Goal: Find specific page/section: Find specific page/section

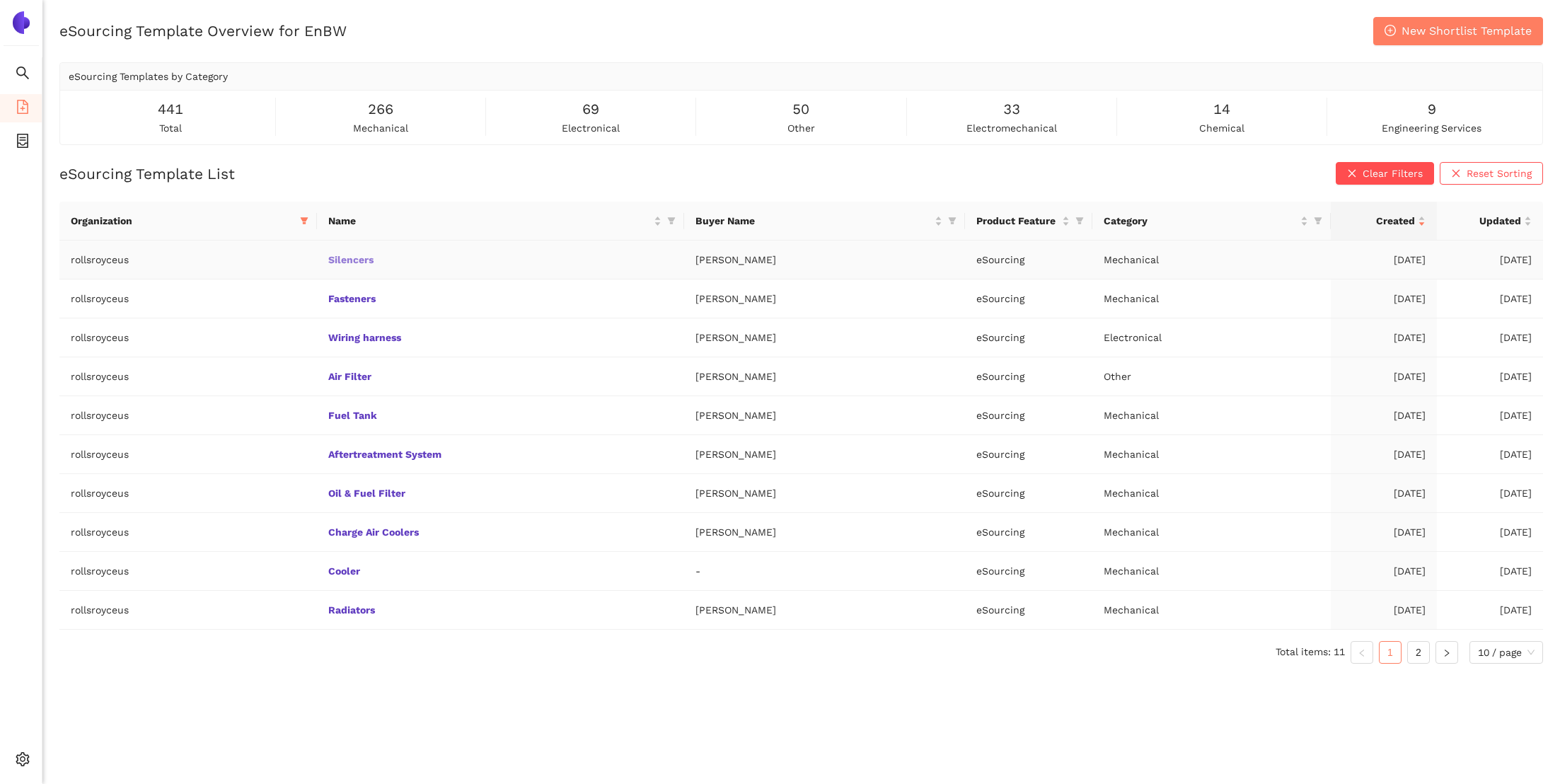
click at [0, 0] on link "Silencers" at bounding box center [0, 0] width 0 height 0
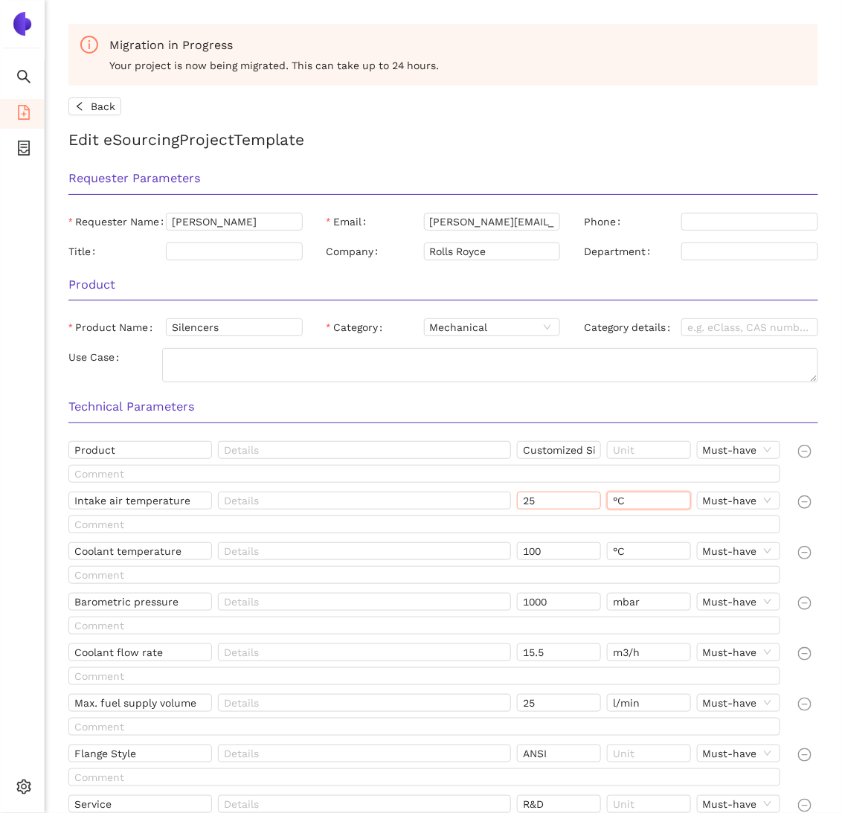
drag, startPoint x: 642, startPoint y: 503, endPoint x: 588, endPoint y: 502, distance: 53.5
click at [588, 502] on div "Intake air temperature 25 °C Must-have" at bounding box center [426, 503] width 717 height 24
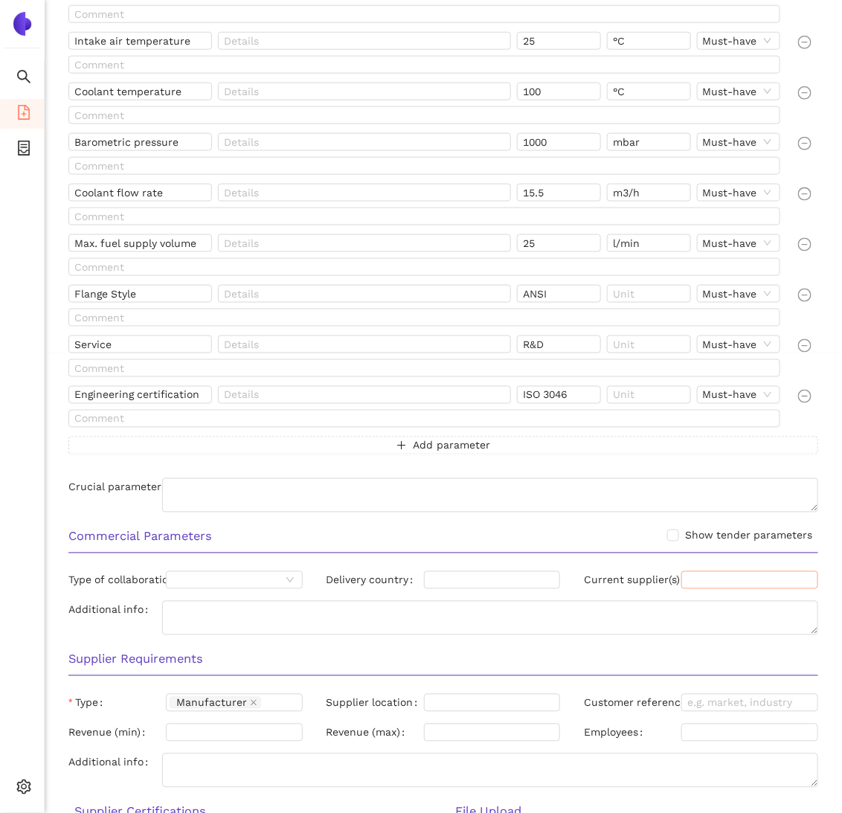
scroll to position [458, 0]
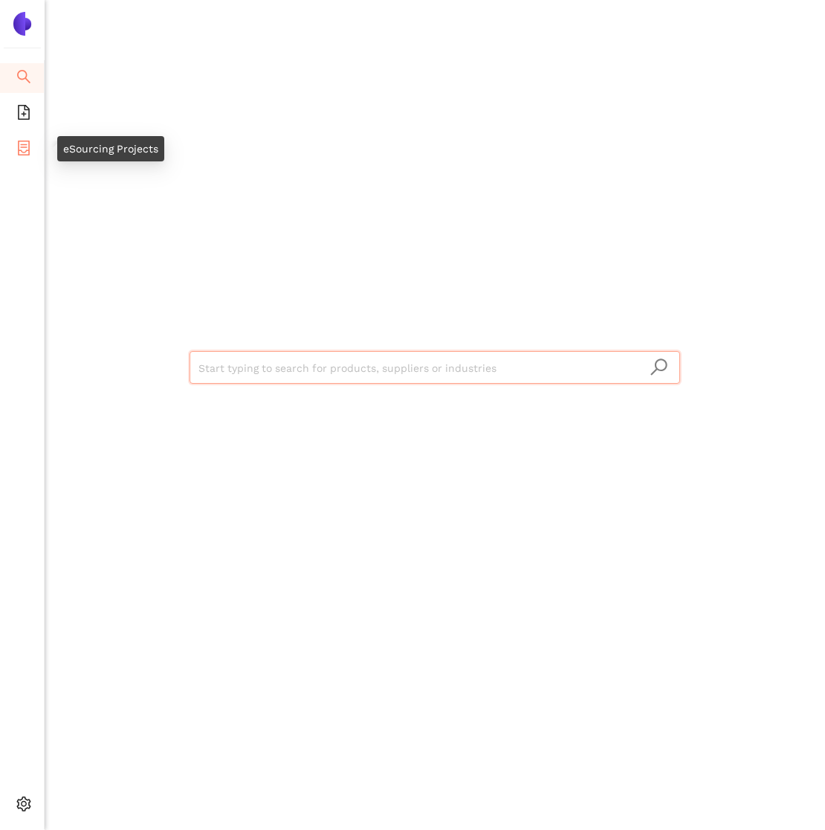
click at [23, 143] on icon "container" at bounding box center [24, 148] width 12 height 15
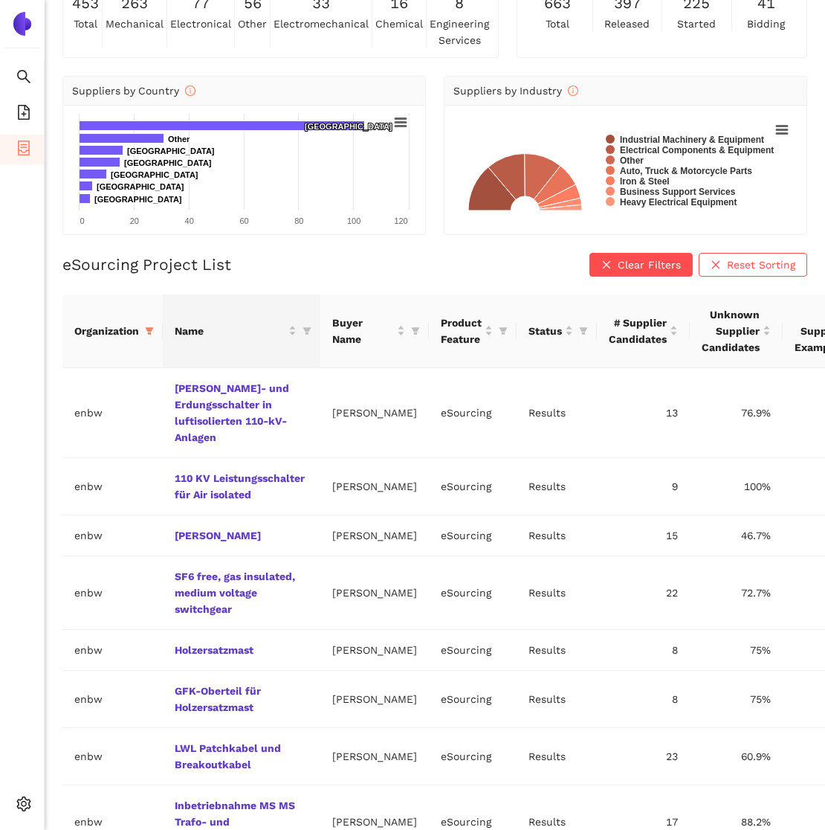
scroll to position [128, 0]
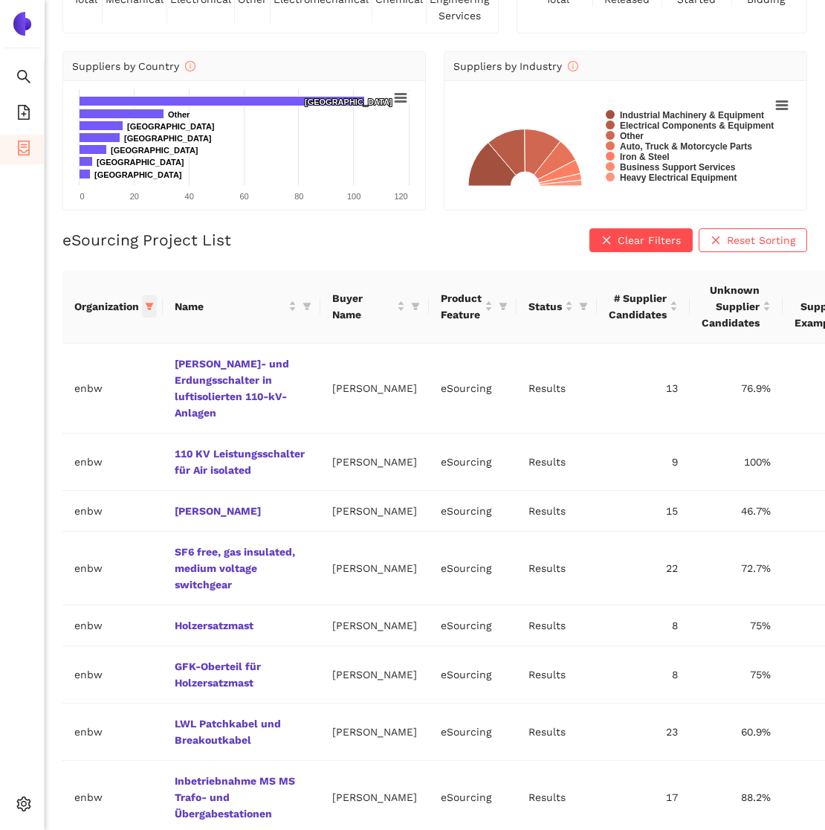
click at [148, 303] on icon "filter" at bounding box center [150, 306] width 8 height 7
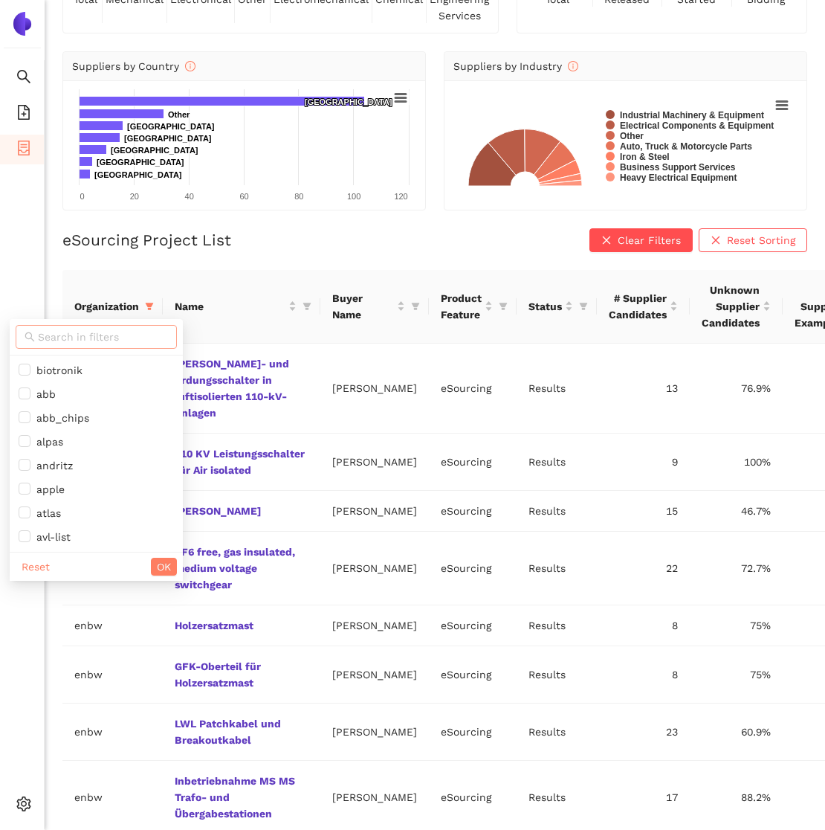
click at [103, 341] on input "text" at bounding box center [103, 337] width 130 height 16
type input "z"
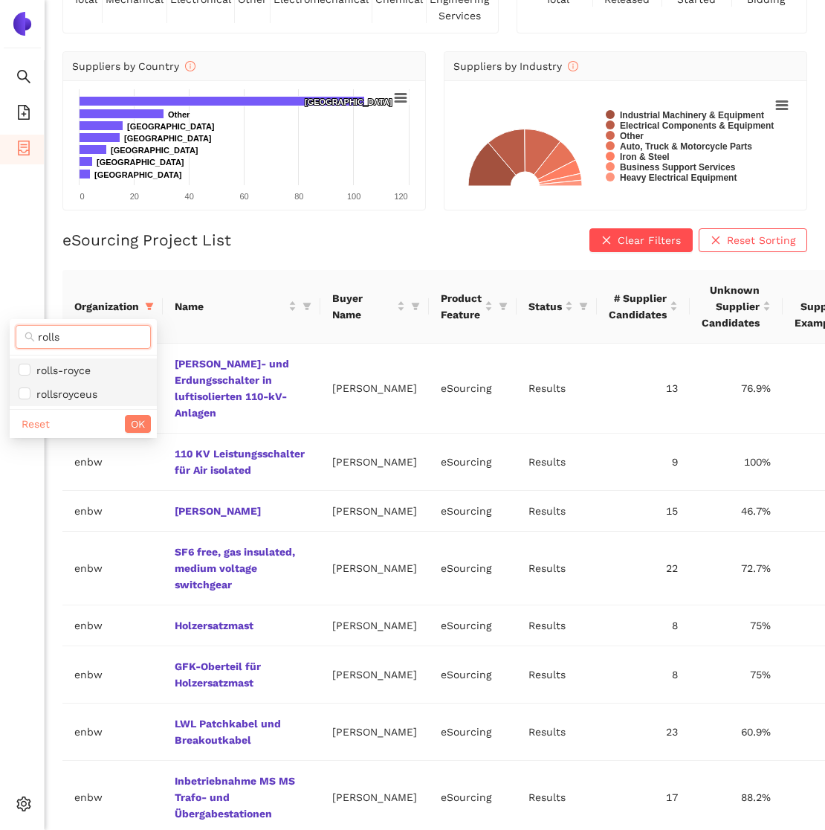
type input "rolls"
click at [87, 390] on span "rollsroyceus" at bounding box center [63, 394] width 67 height 12
checkbox input "true"
click at [134, 422] on span "OK" at bounding box center [138, 424] width 14 height 16
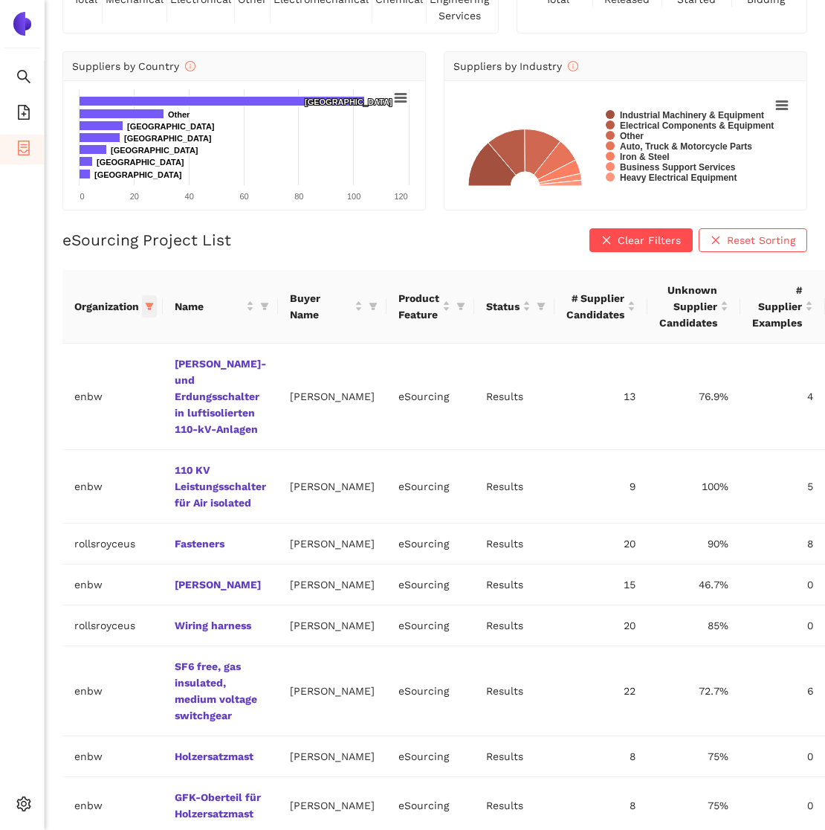
click at [149, 310] on span at bounding box center [149, 306] width 15 height 22
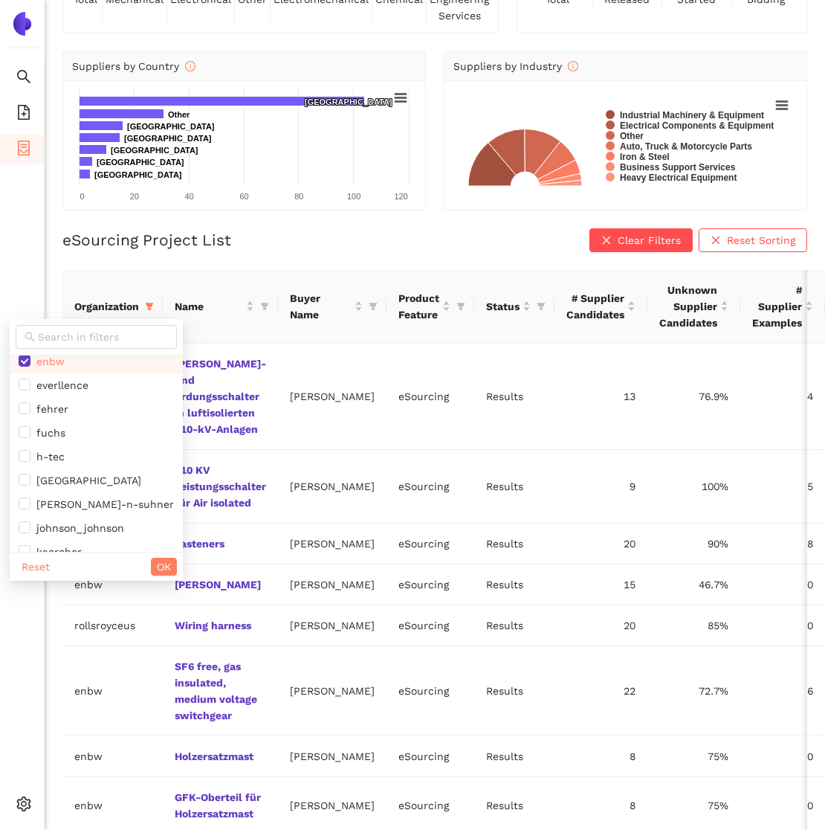
scroll to position [592, 0]
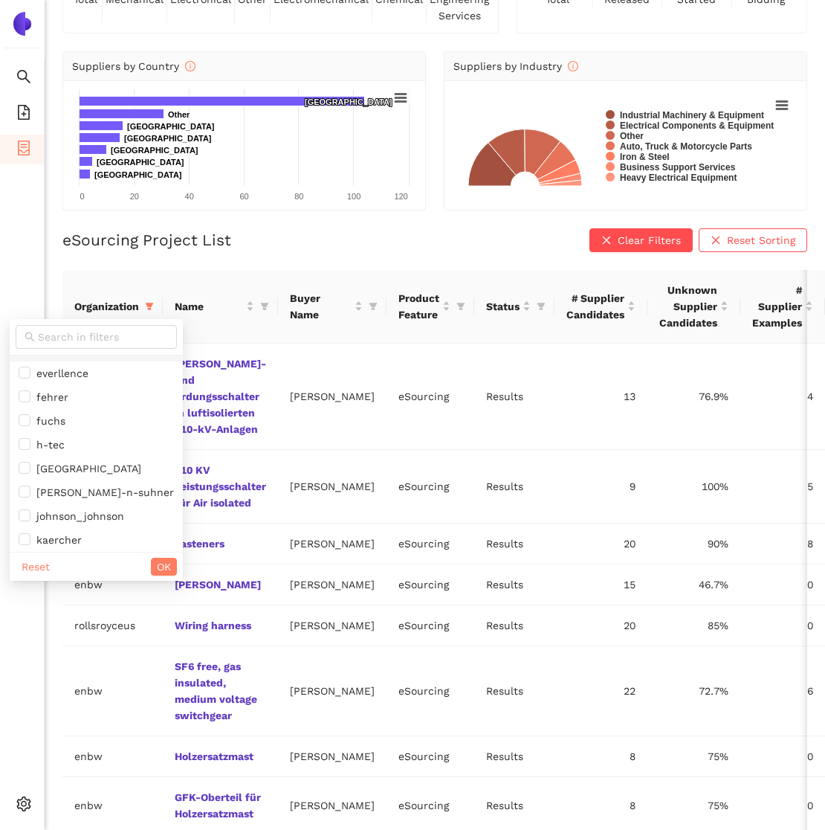
click at [70, 358] on span "enbw" at bounding box center [96, 349] width 155 height 16
checkbox input "false"
click at [157, 564] on span "OK" at bounding box center [164, 566] width 14 height 16
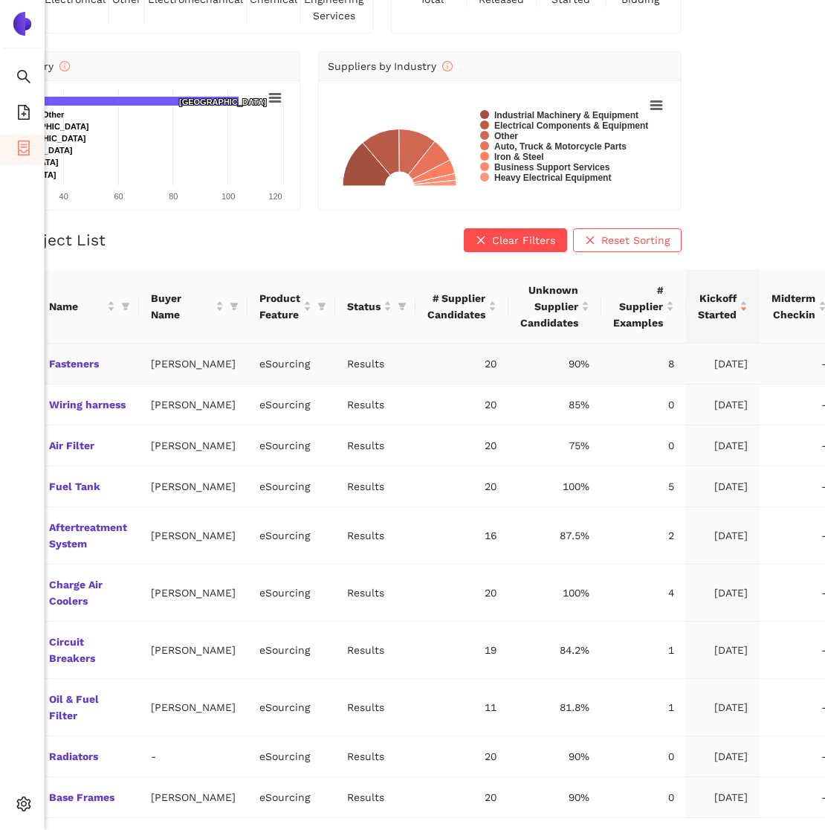
scroll to position [128, 0]
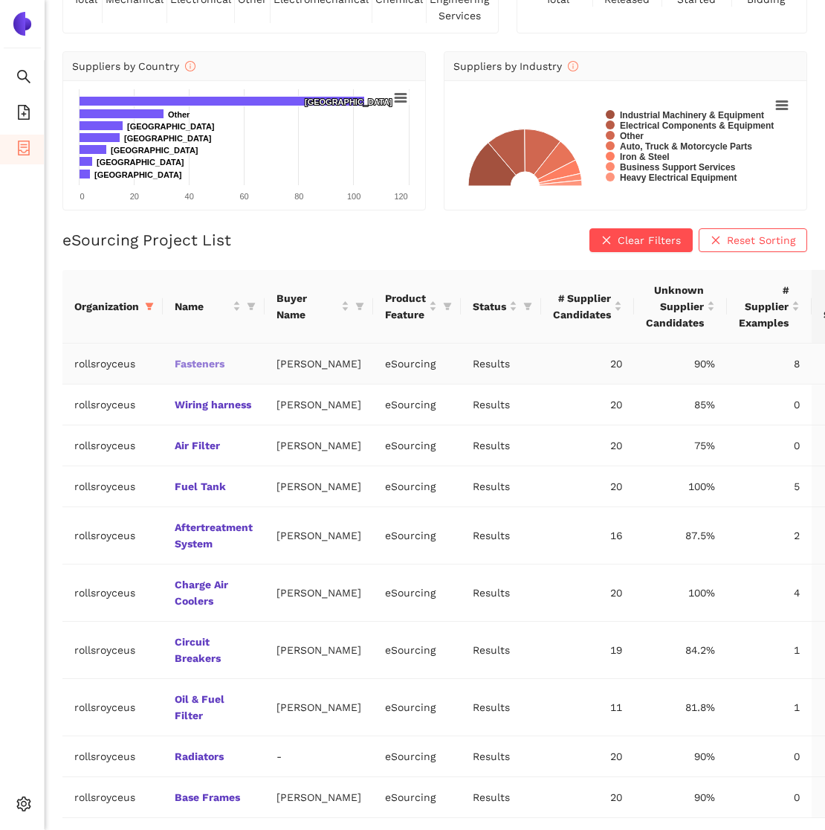
click at [0, 0] on link "Fasteners" at bounding box center [0, 0] width 0 height 0
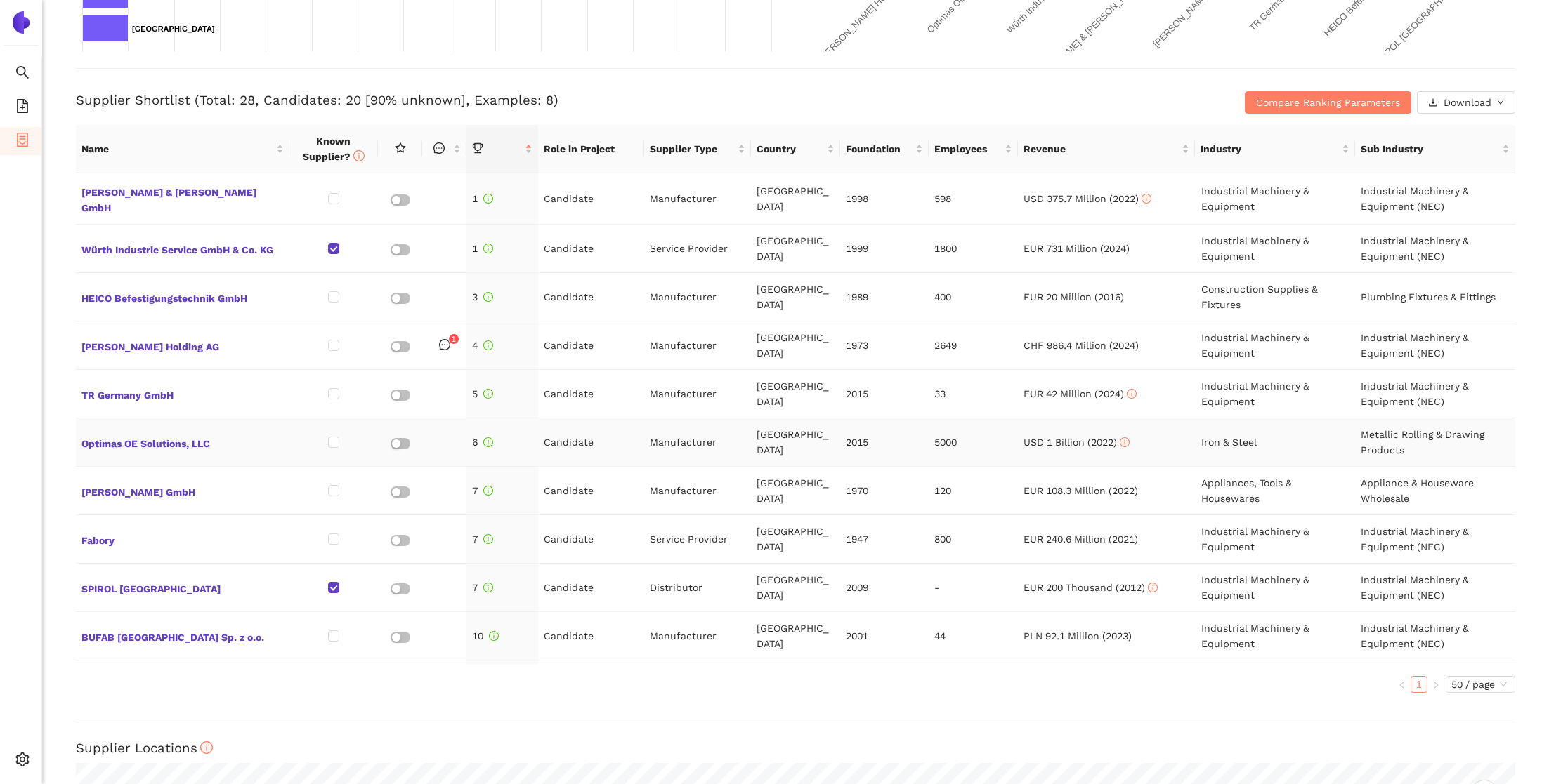
scroll to position [522, 0]
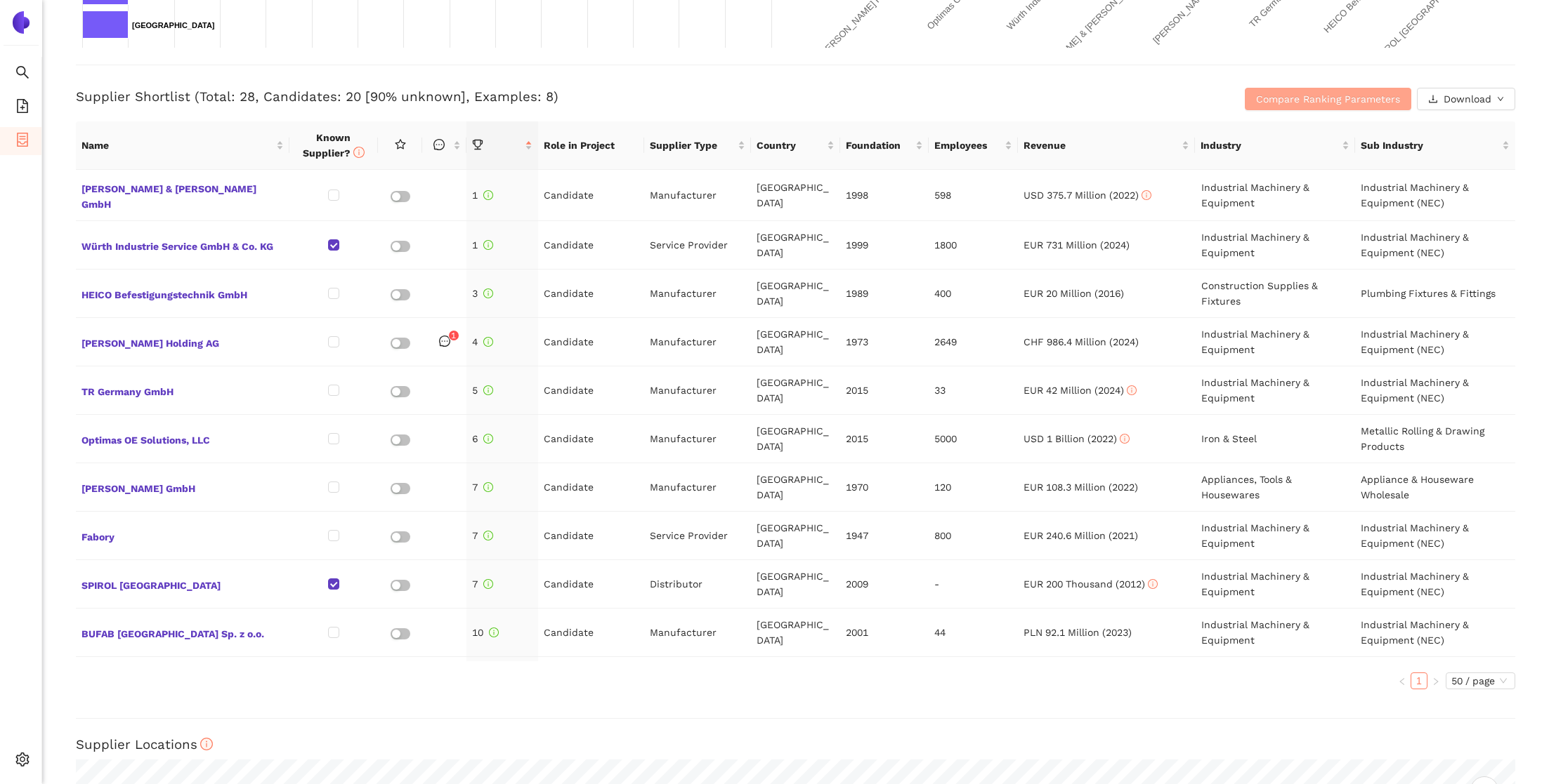
click at [1312, 94] on span "Compare Ranking Parameters" at bounding box center [1328, 99] width 144 height 15
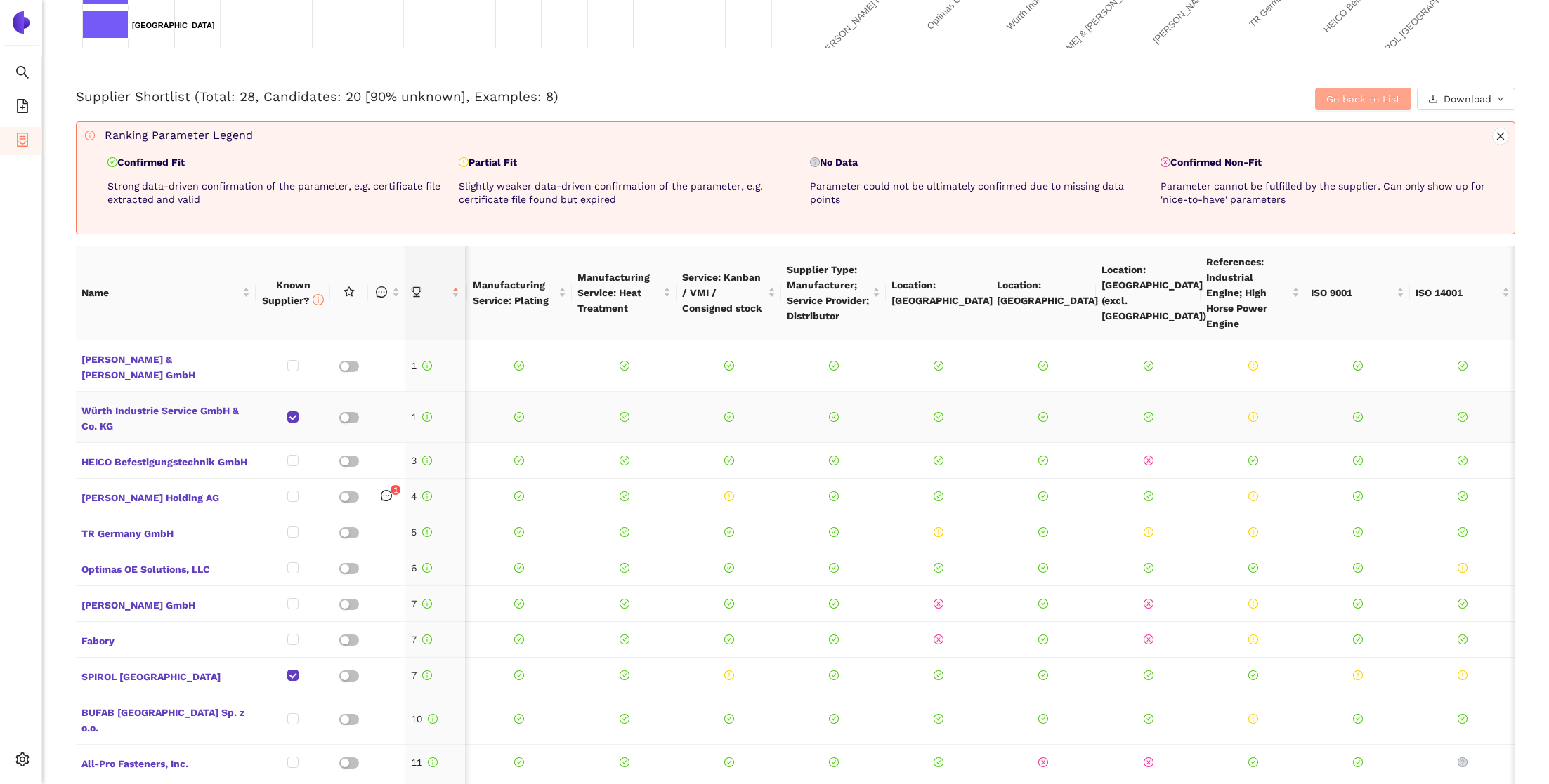
scroll to position [0, 0]
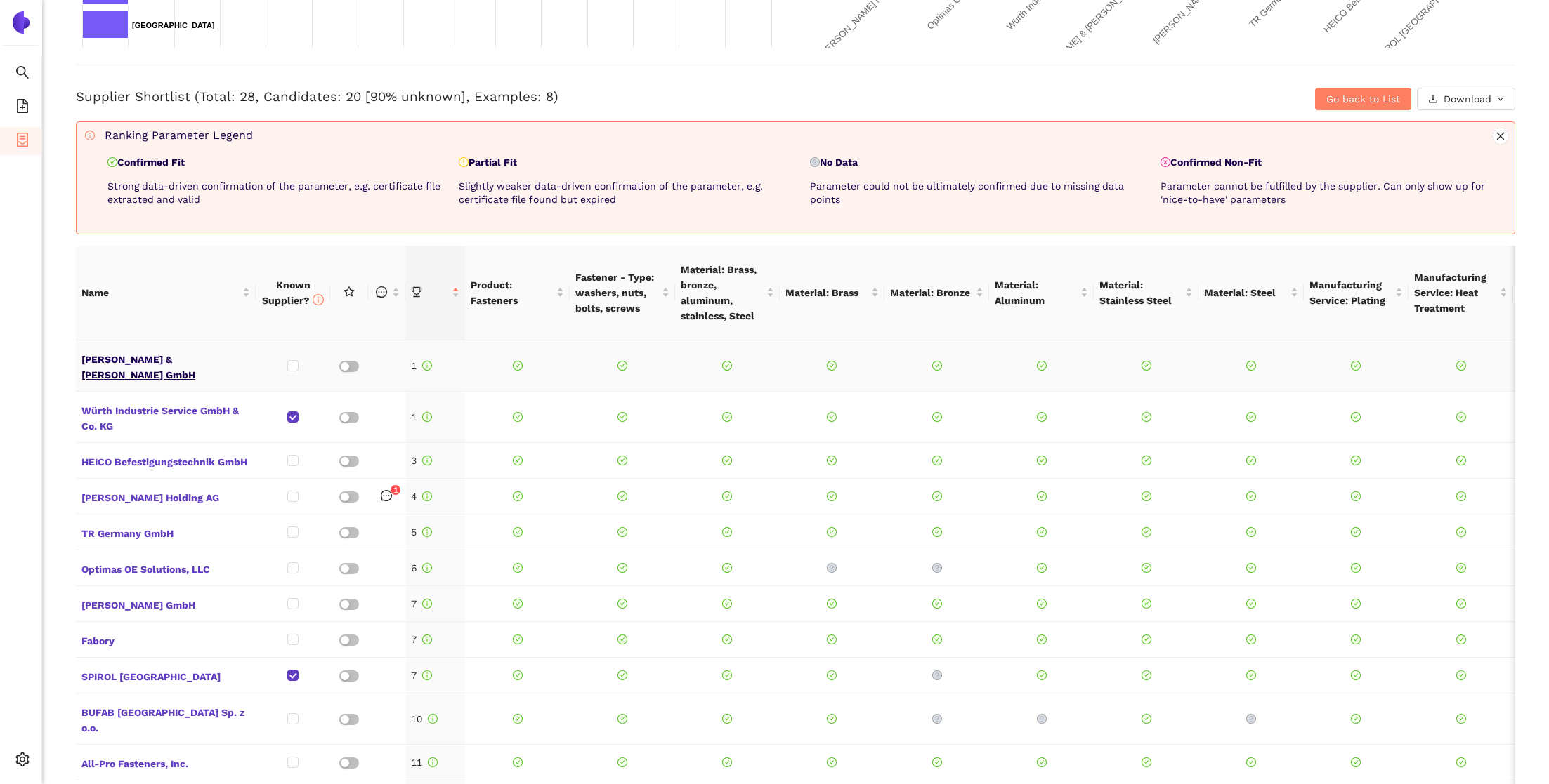
click at [147, 358] on span "Keller & Kalmbach GmbH" at bounding box center [165, 366] width 168 height 34
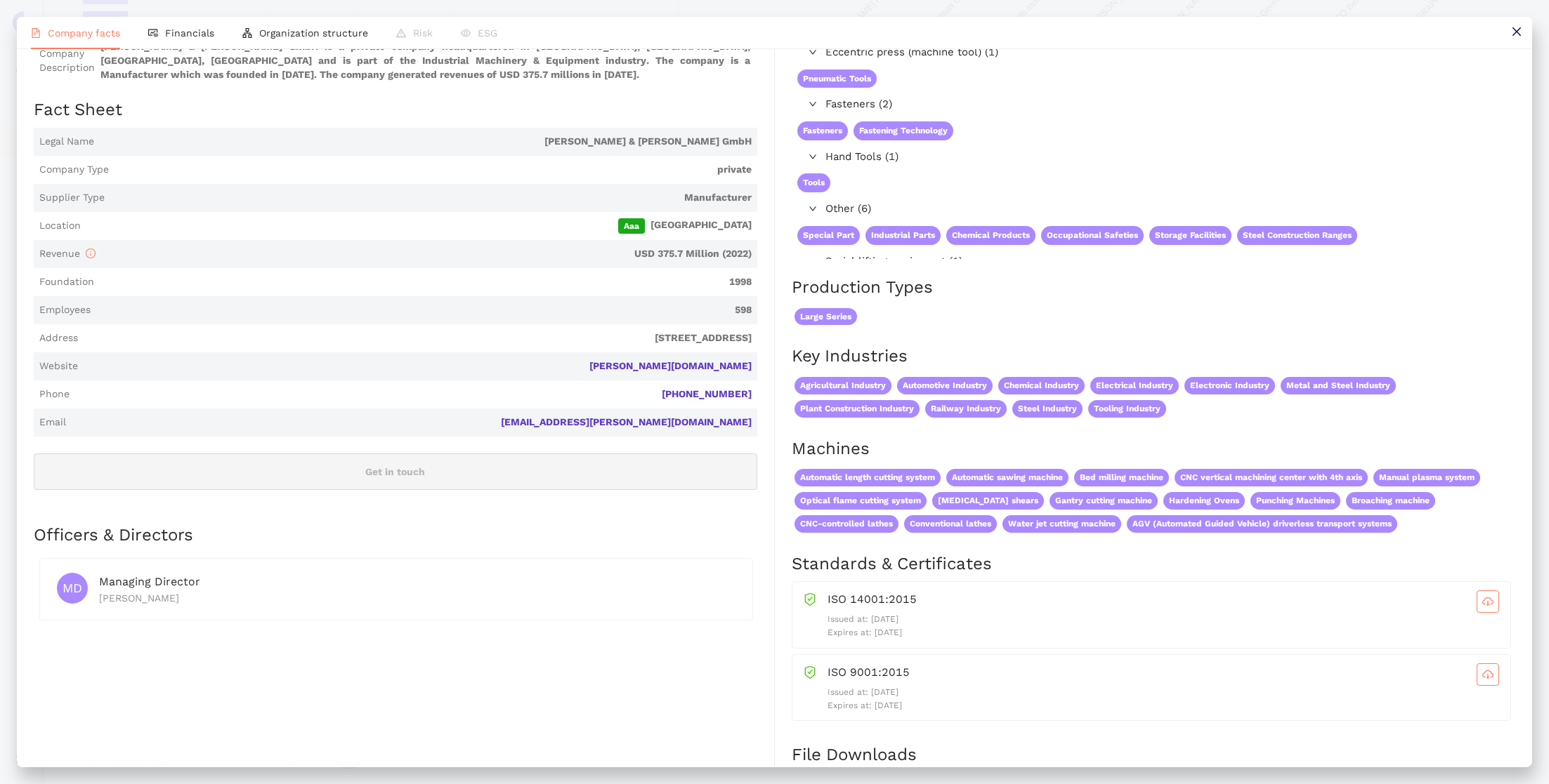
scroll to position [63, 0]
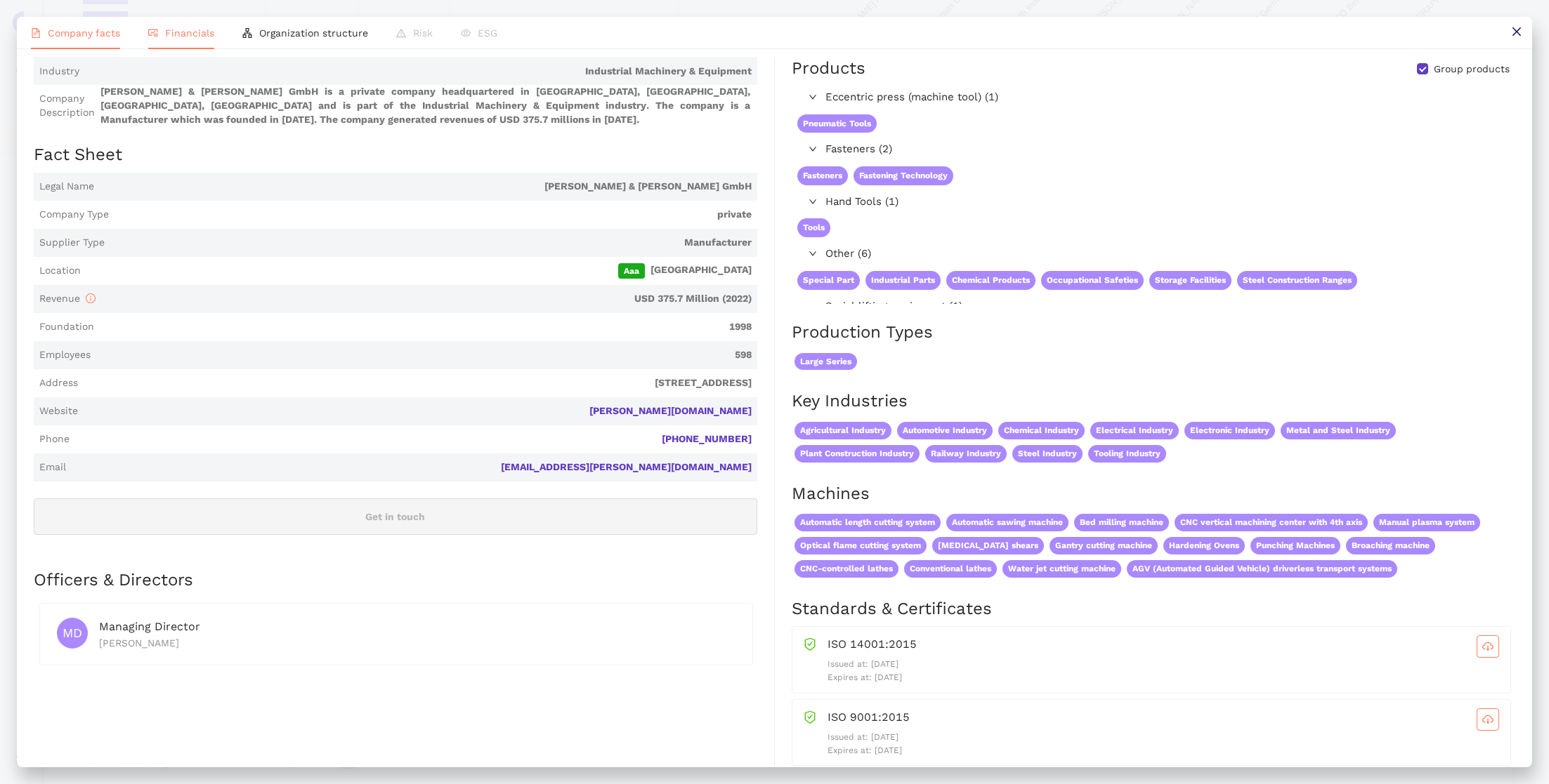
click at [194, 37] on span "Financials" at bounding box center [190, 33] width 49 height 11
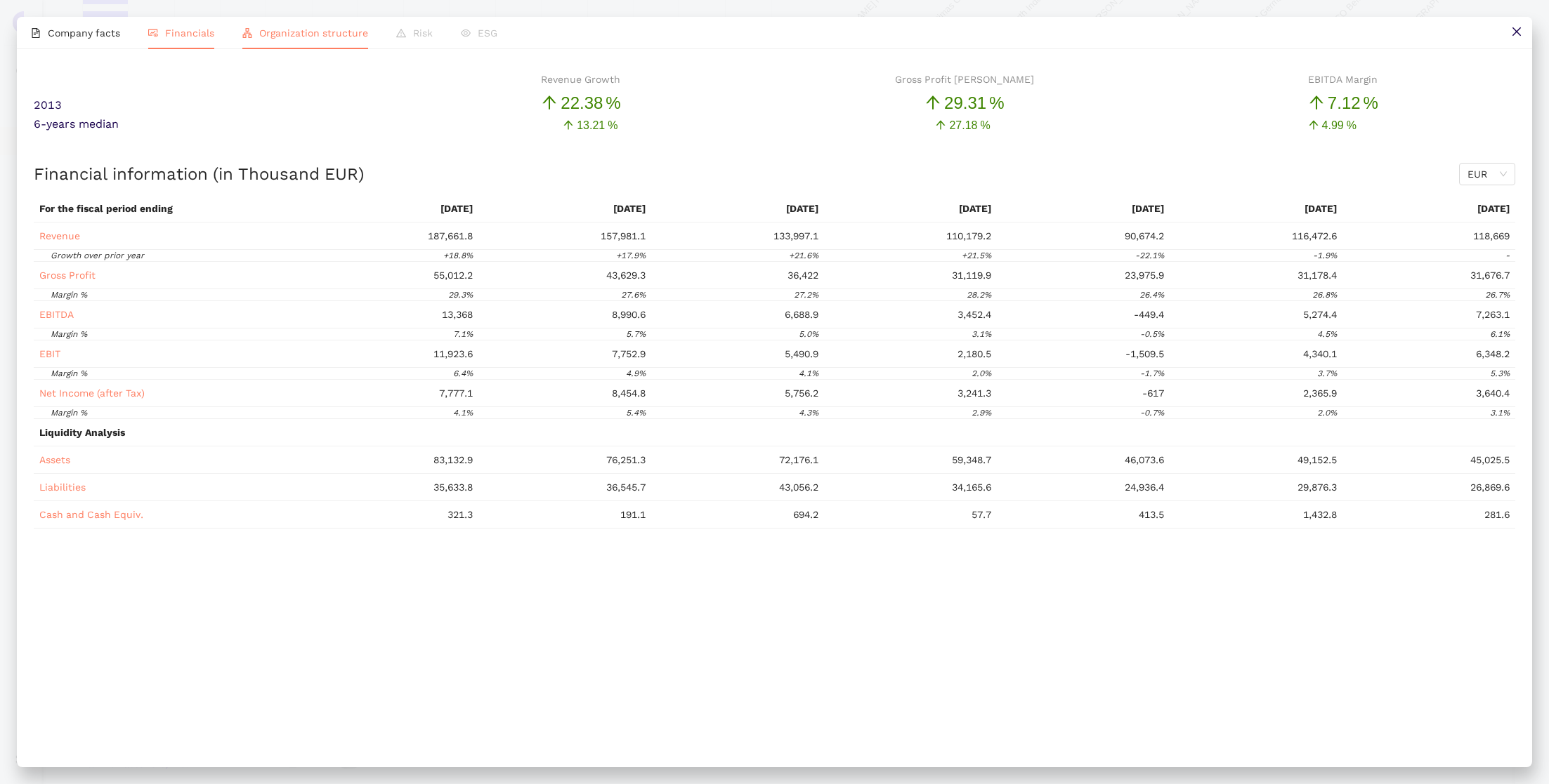
click at [294, 42] on li "Organization structure" at bounding box center [305, 33] width 154 height 32
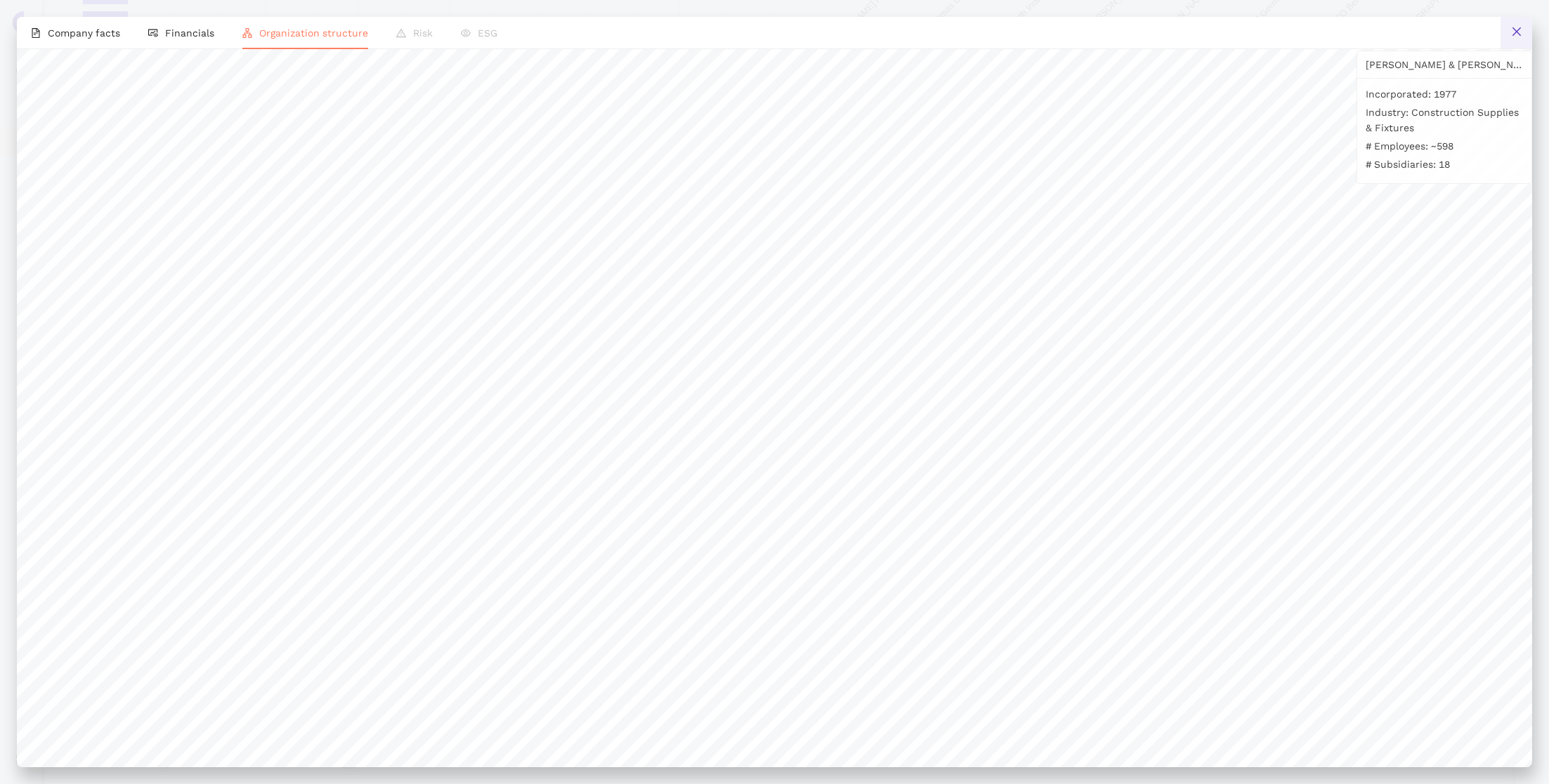
click at [1509, 31] on button at bounding box center [1516, 32] width 31 height 31
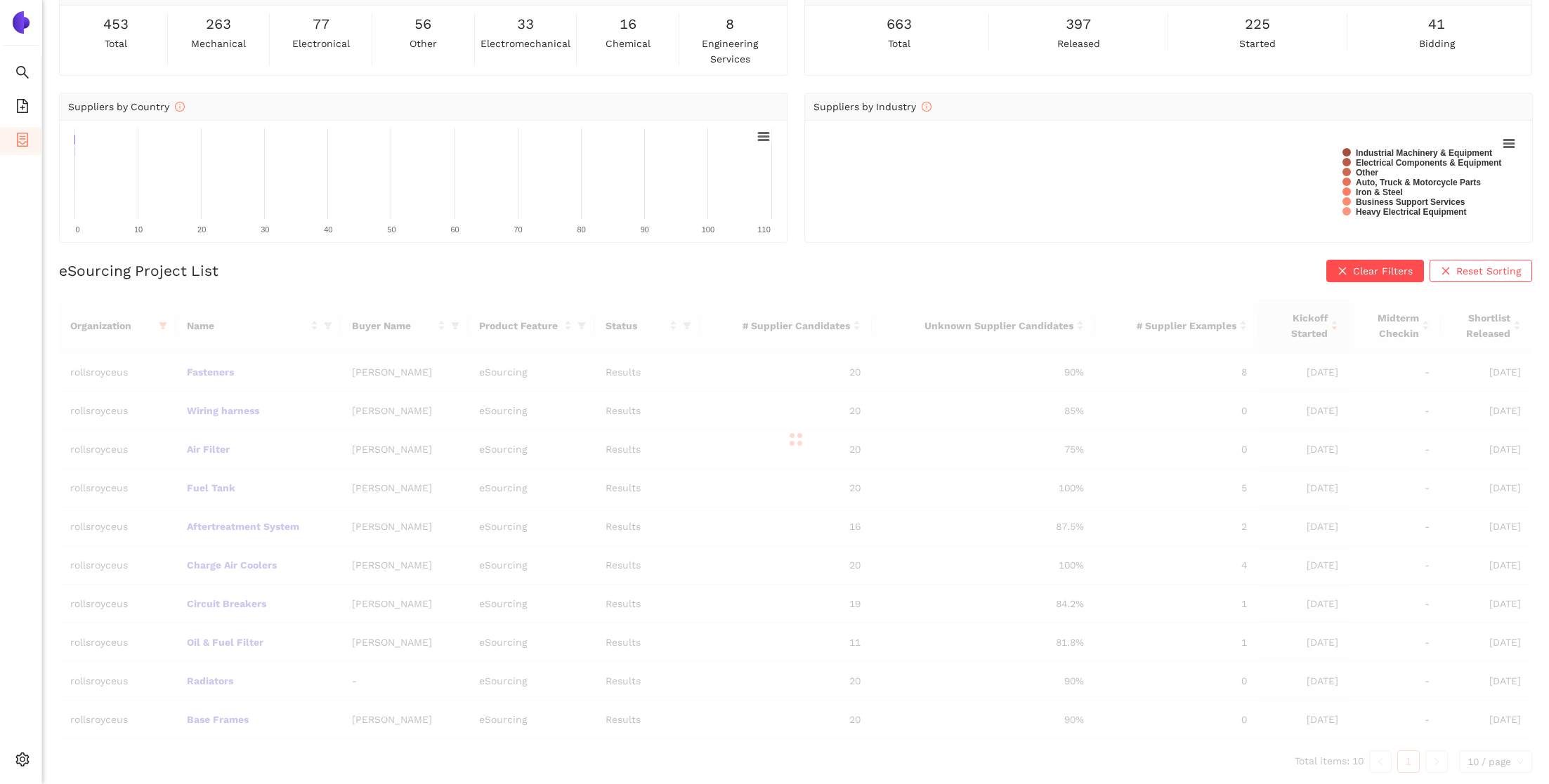
scroll to position [73, 0]
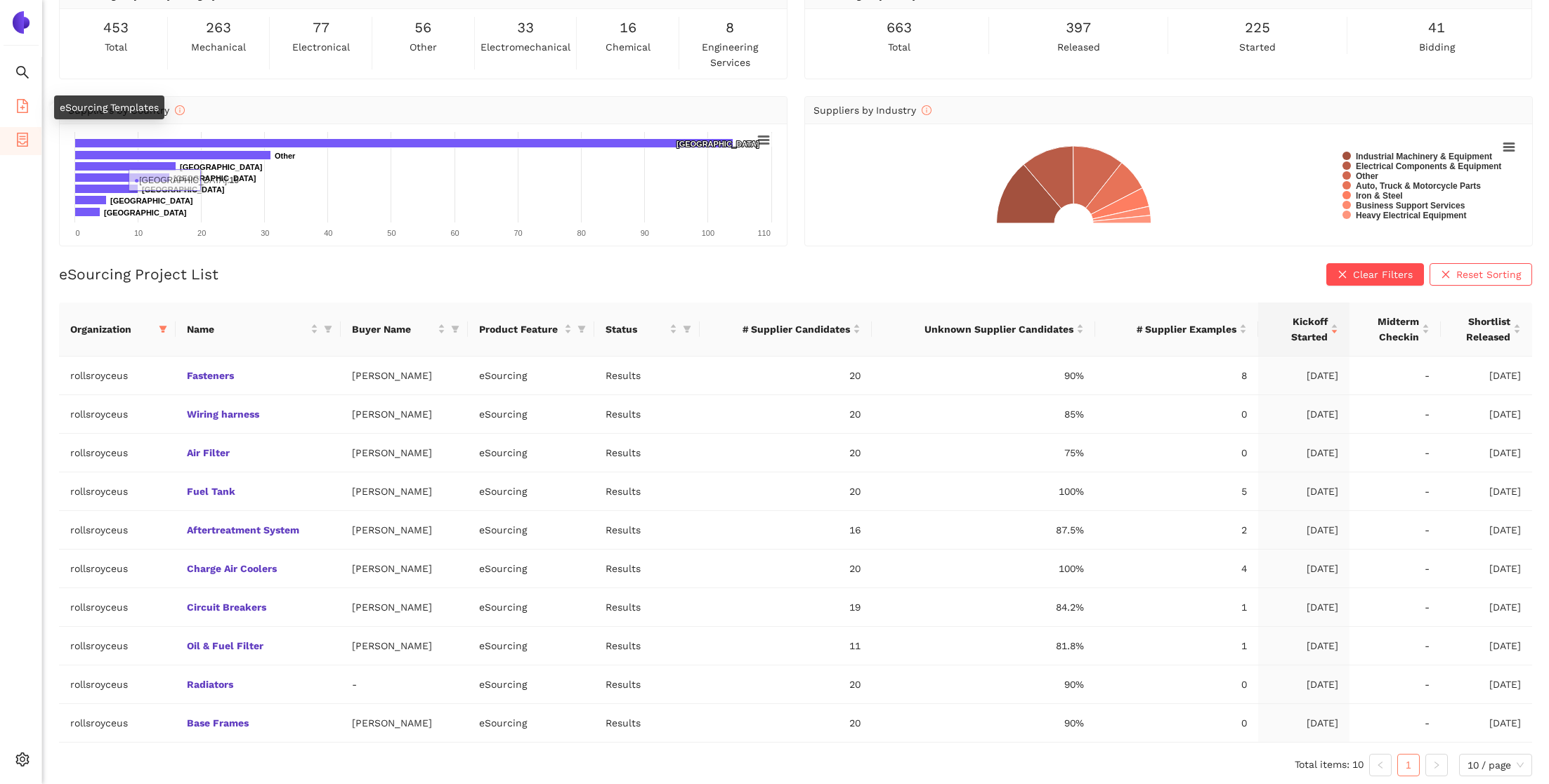
click at [22, 105] on icon "file-add" at bounding box center [23, 106] width 11 height 14
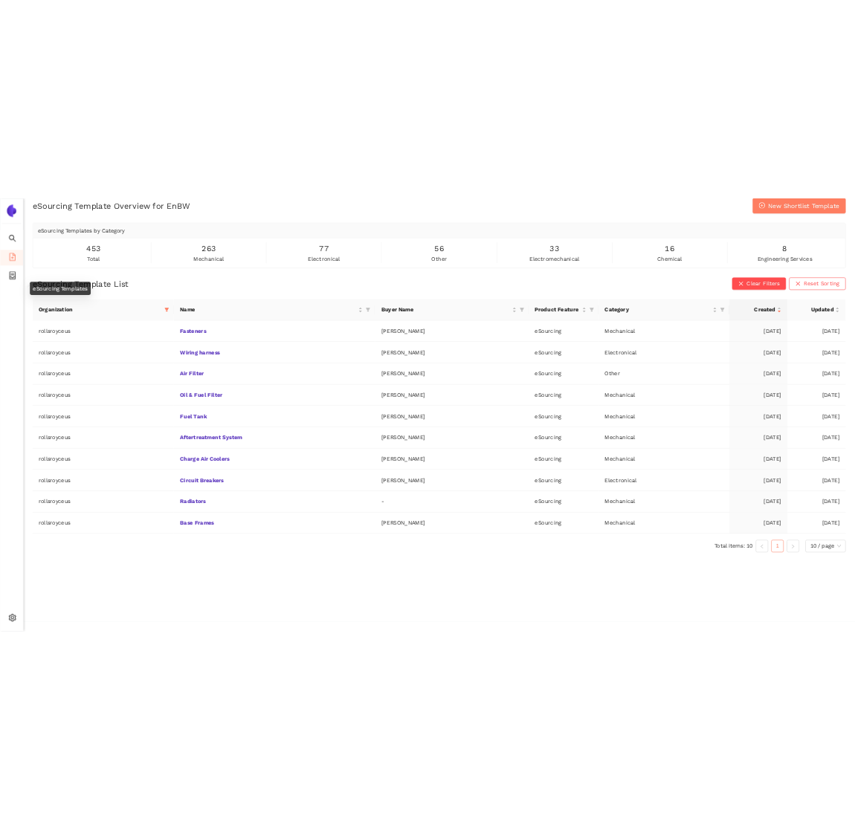
scroll to position [18, 0]
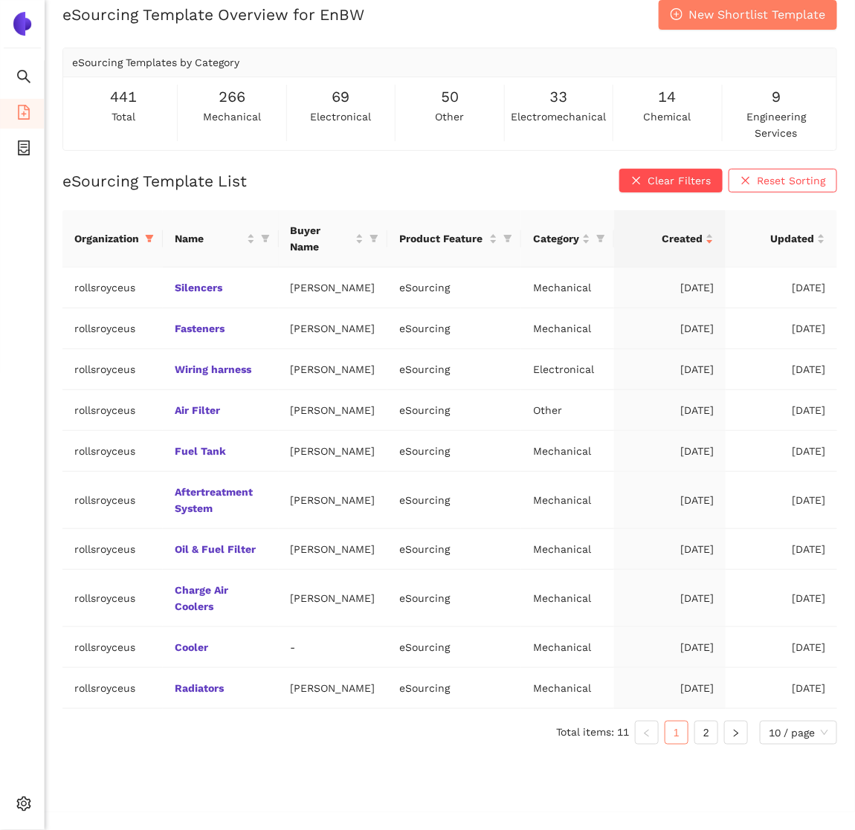
click at [525, 176] on div "eSourcing Template List Clear Filters Reset Sorting" at bounding box center [449, 181] width 775 height 24
click at [709, 25] on button "New Shortlist Template" at bounding box center [748, 15] width 178 height 30
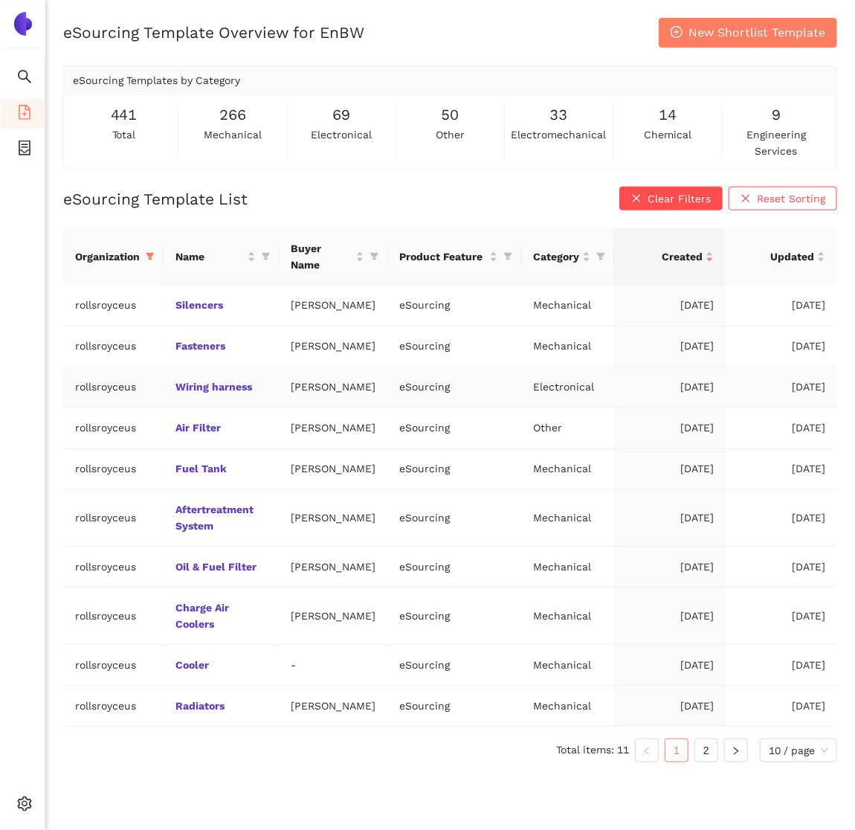
scroll to position [18, 0]
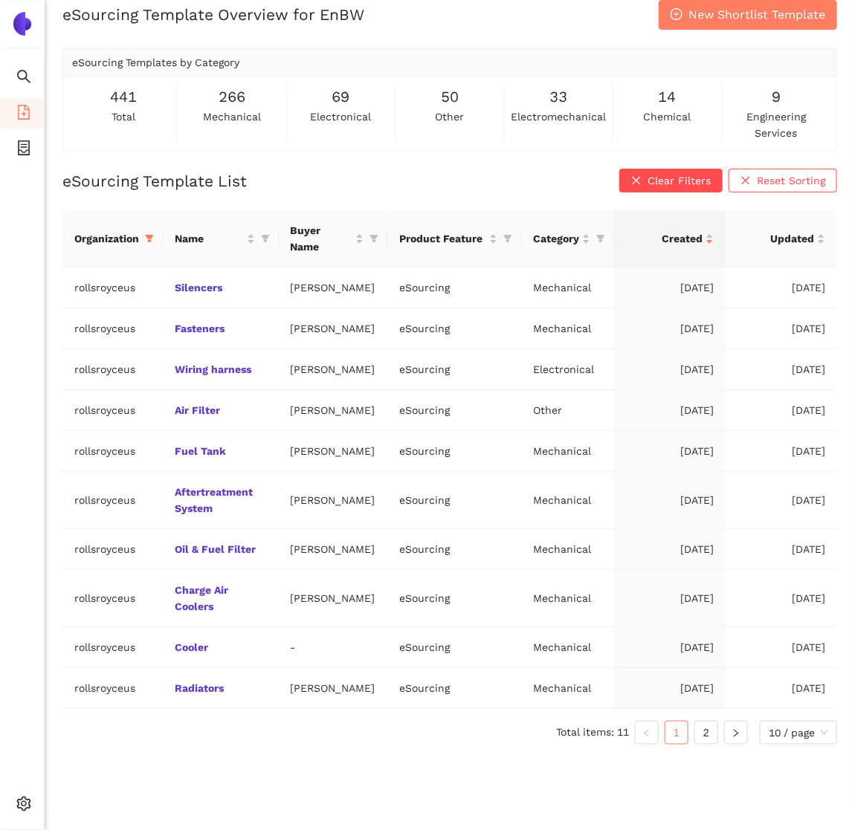
click at [692, 745] on ul "Total items: 11 1 2 10 / page" at bounding box center [449, 733] width 775 height 24
click at [703, 744] on link "2" at bounding box center [706, 733] width 22 height 22
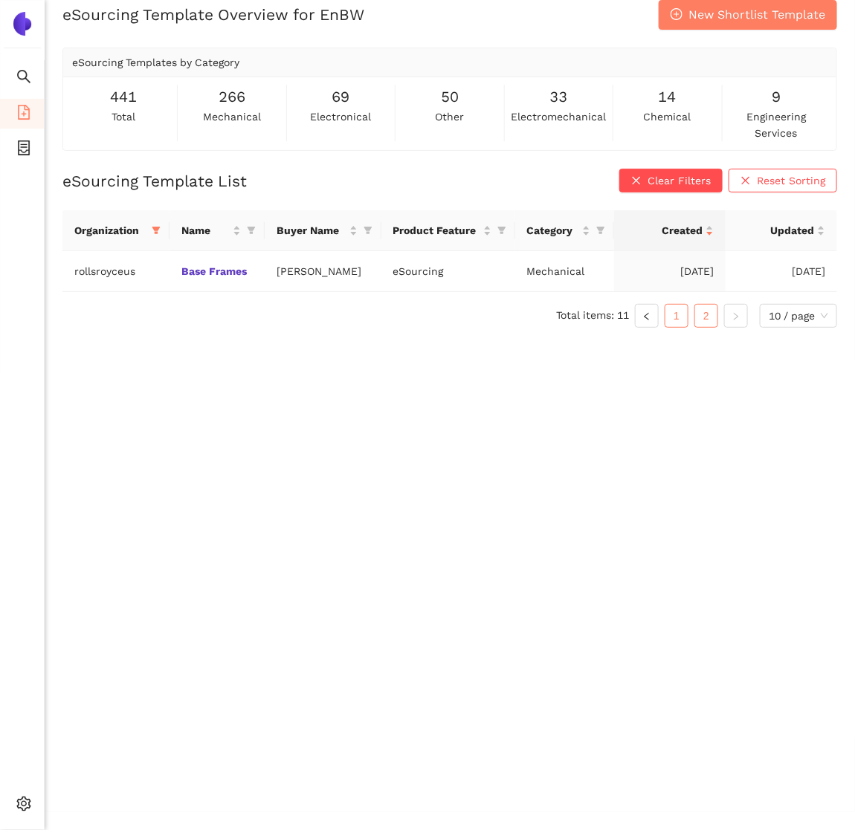
click at [677, 317] on link "1" at bounding box center [676, 316] width 22 height 22
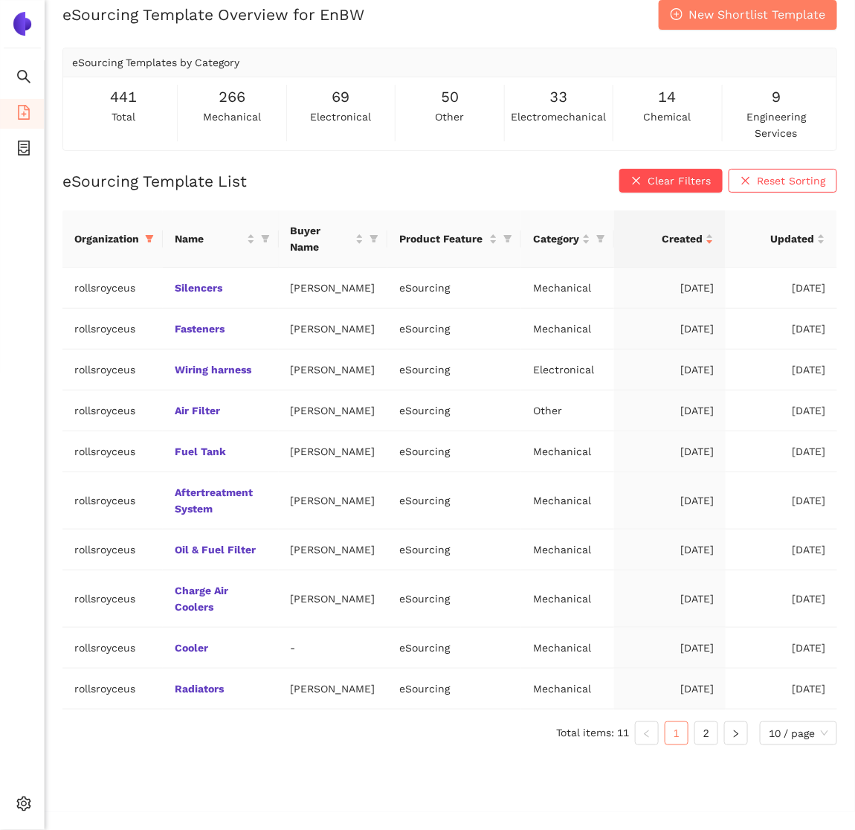
click at [512, 164] on div "eSourcing Template Overview for EnBW New Shortlist Template eSourcing Templates…" at bounding box center [450, 415] width 810 height 830
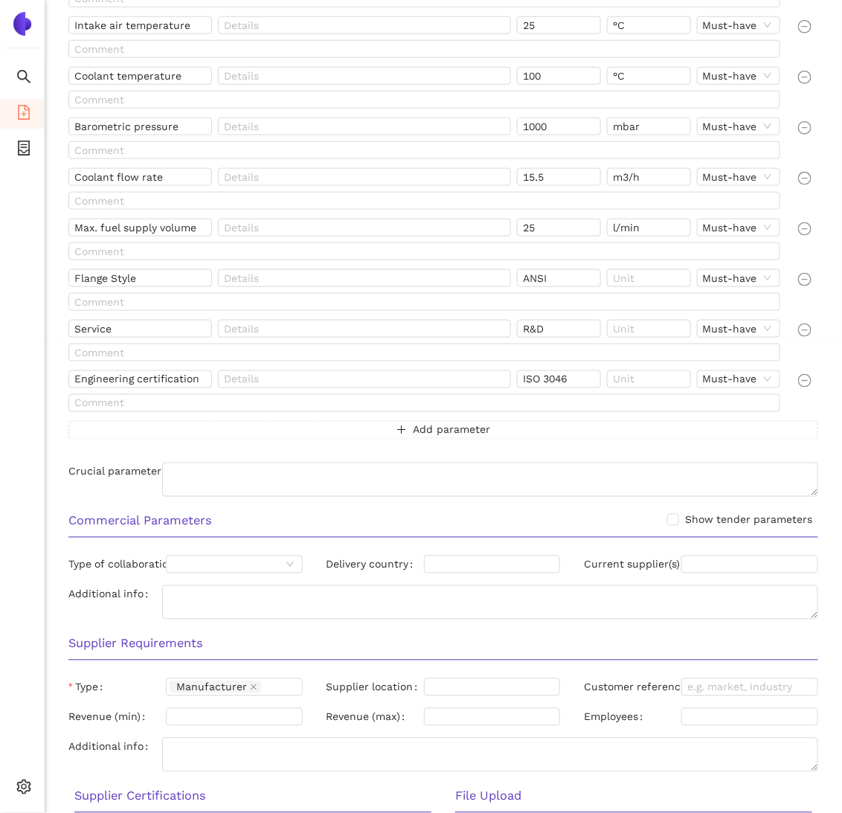
scroll to position [656, 0]
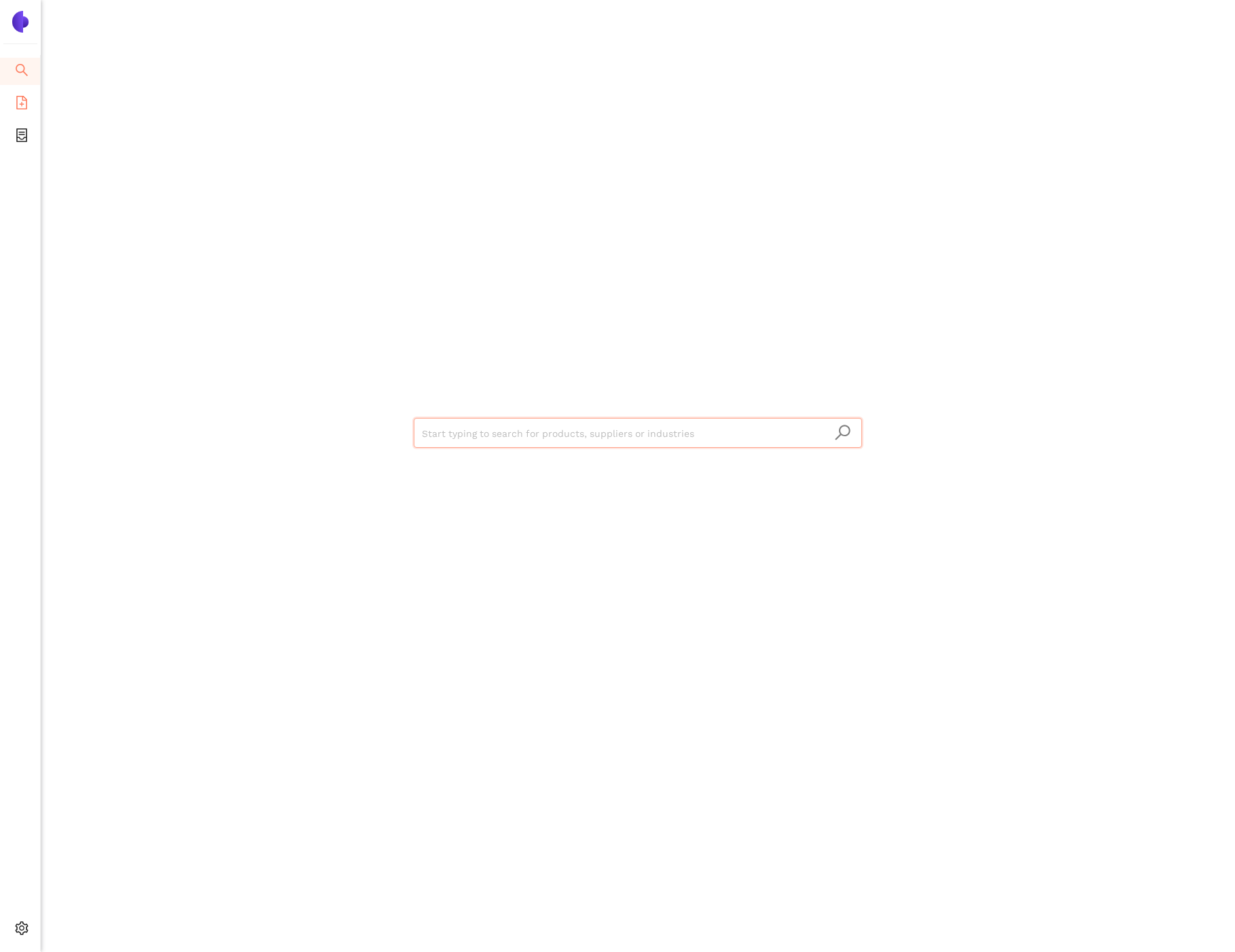
click at [16, 91] on span "file-add" at bounding box center [21, 105] width 14 height 27
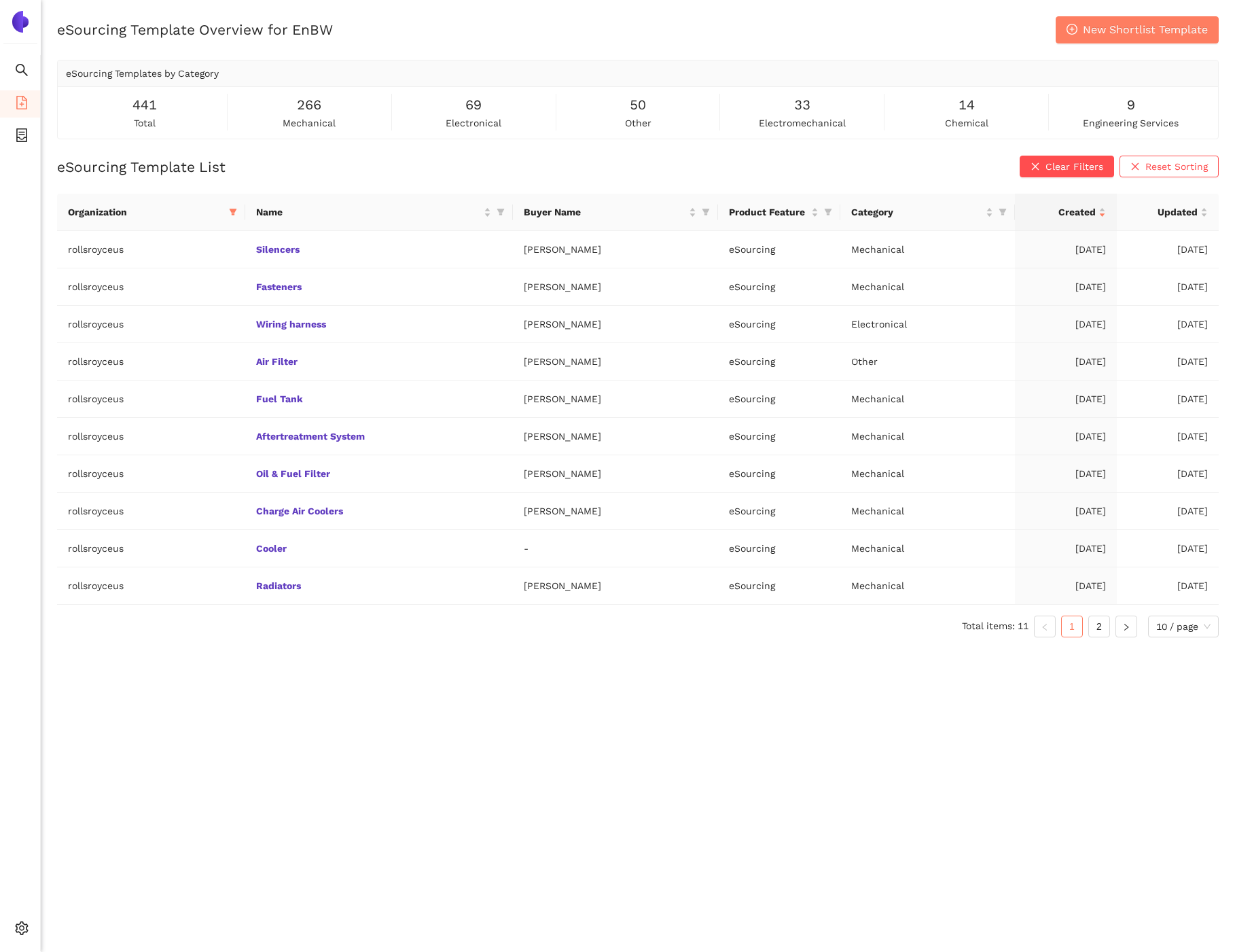
click at [239, 153] on div "eSourcing Template Overview for EnBW New Shortlist Template eSourcing Templates…" at bounding box center [638, 492] width 1194 height 952
click at [459, 693] on div "eSourcing Template Overview for EnBW New Shortlist Template eSourcing Templates…" at bounding box center [638, 492] width 1194 height 952
click at [1125, 31] on span "New Shortlist Template" at bounding box center [1145, 29] width 125 height 17
click at [1103, 217] on div "Created" at bounding box center [1066, 212] width 80 height 15
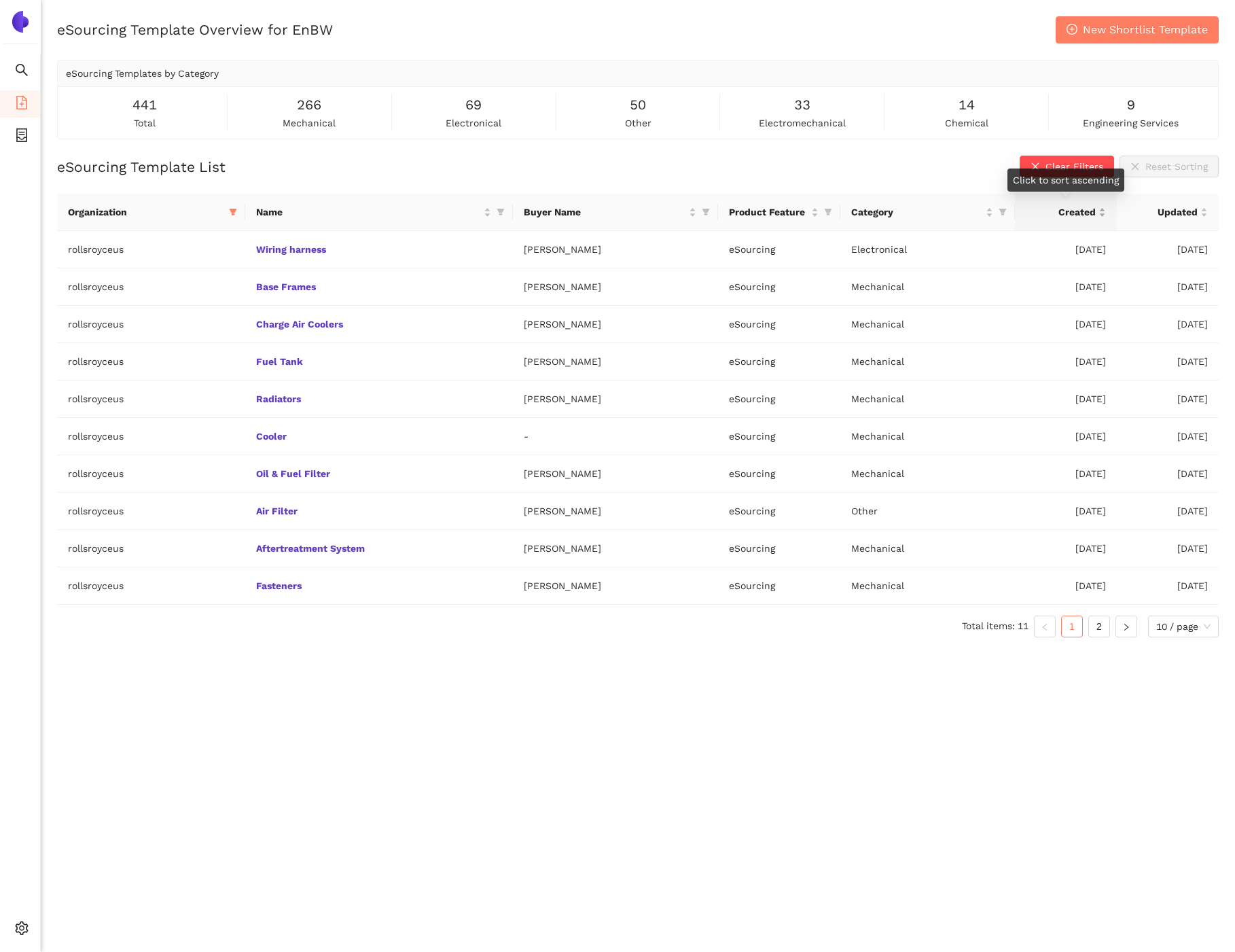
click at [1103, 213] on div "Created" at bounding box center [1066, 212] width 80 height 15
click at [1066, 161] on span "Clear Filters" at bounding box center [1073, 166] width 58 height 15
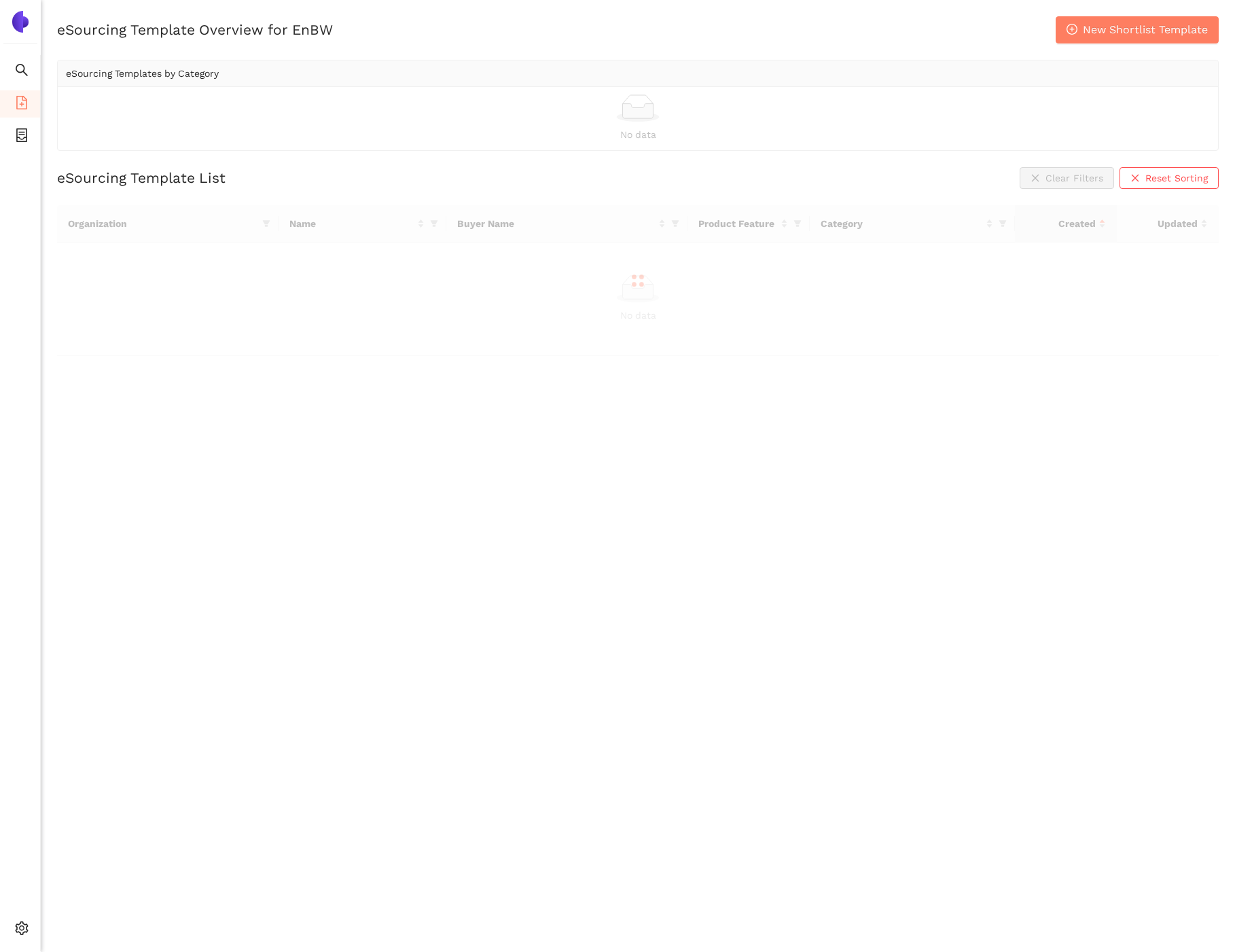
click at [262, 218] on div at bounding box center [637, 280] width 1161 height 151
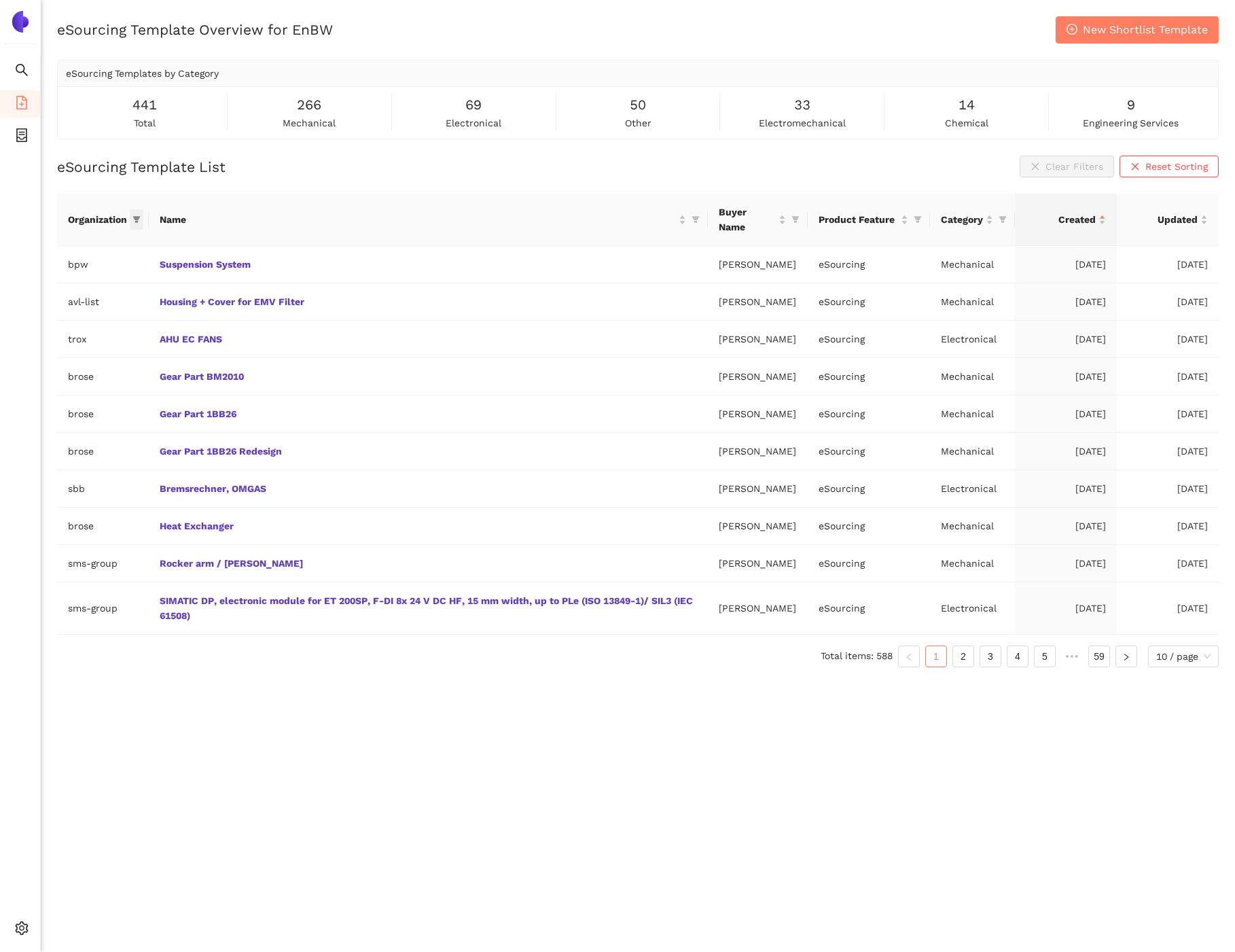
click at [136, 217] on icon "filter" at bounding box center [137, 219] width 7 height 6
click at [165, 234] on input "text" at bounding box center [213, 239] width 115 height 15
type input "e"
type input "rol"
click at [107, 295] on span "rollsroyceus" at bounding box center [76, 292] width 118 height 15
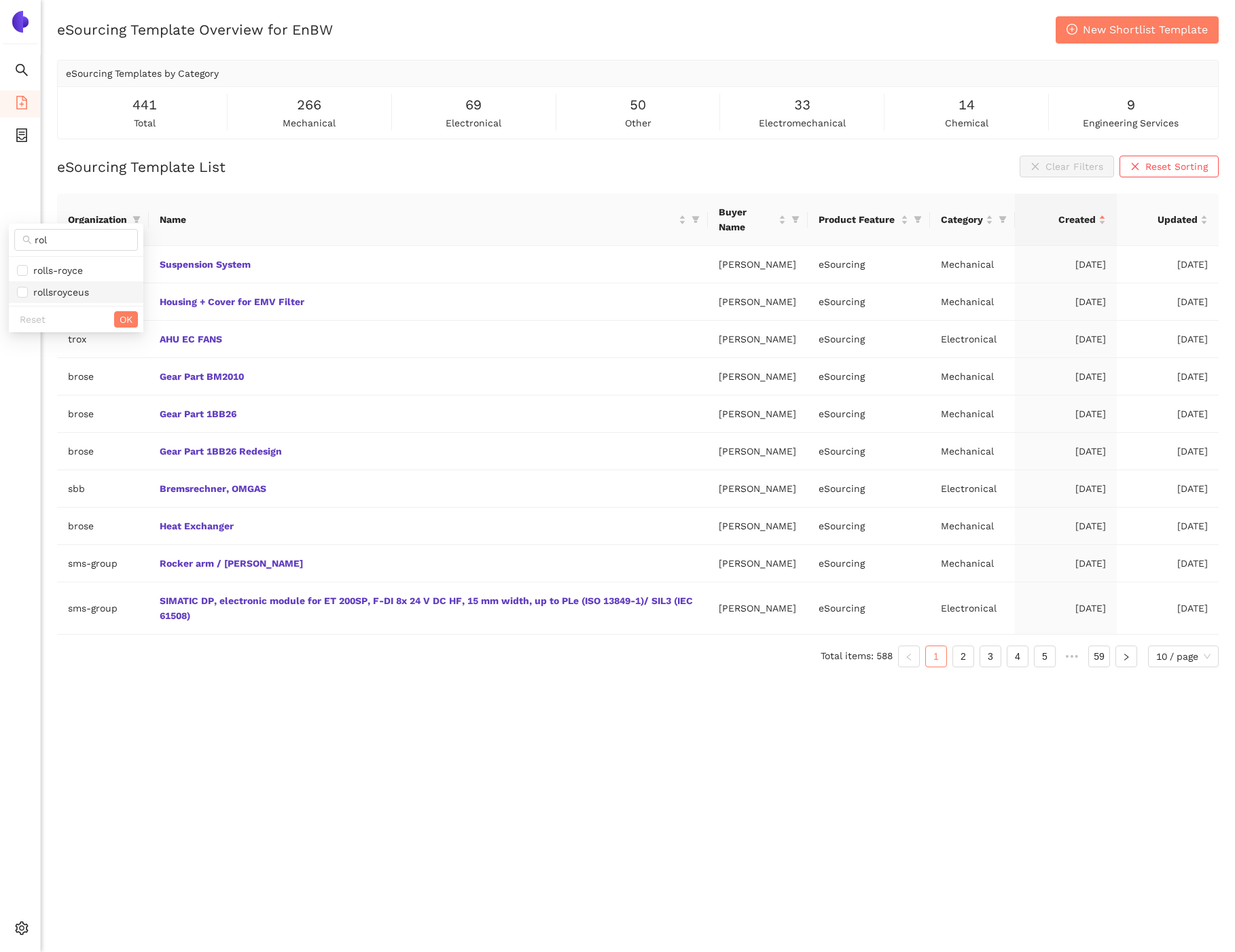
checkbox input "true"
click at [128, 316] on span "OK" at bounding box center [126, 319] width 13 height 15
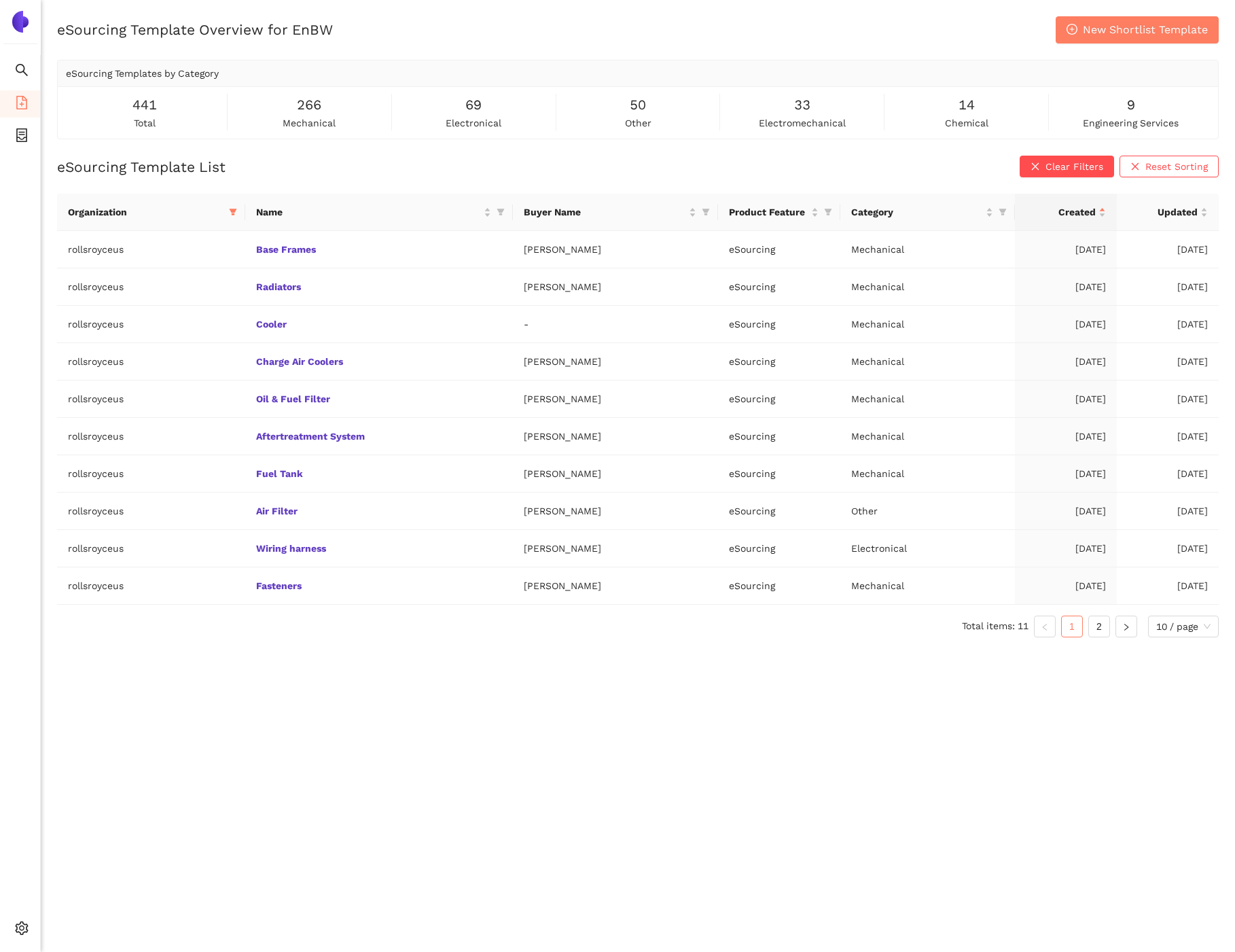
click at [259, 701] on div "eSourcing Template Overview for EnBW New Shortlist Template eSourcing Templates…" at bounding box center [638, 492] width 1194 height 952
click at [1103, 210] on div "Created" at bounding box center [1066, 212] width 80 height 15
click at [230, 210] on span at bounding box center [233, 212] width 14 height 20
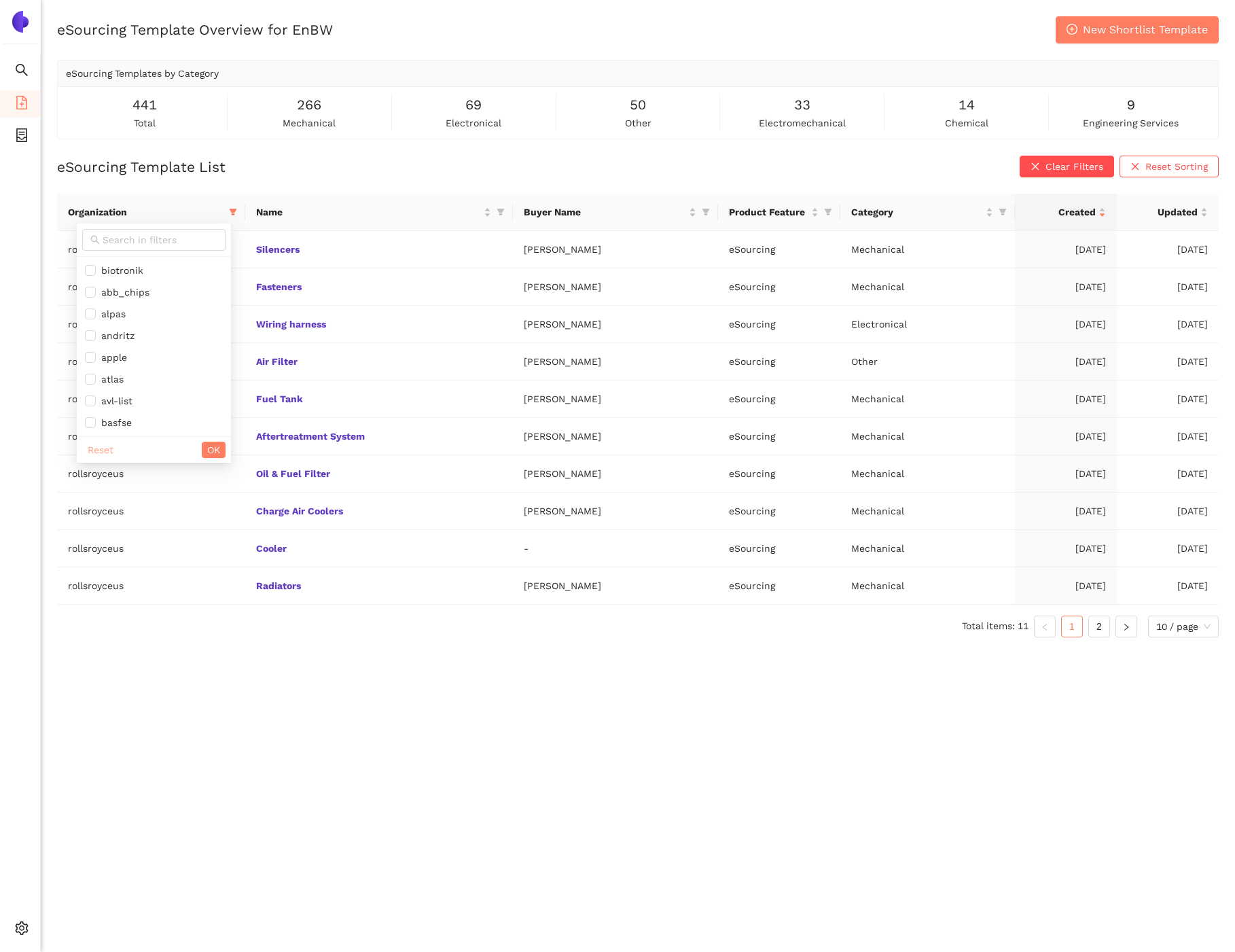
click at [101, 444] on span "Reset" at bounding box center [100, 450] width 26 height 15
checkbox input "false"
click at [1045, 162] on button "Clear Filters" at bounding box center [1066, 166] width 94 height 22
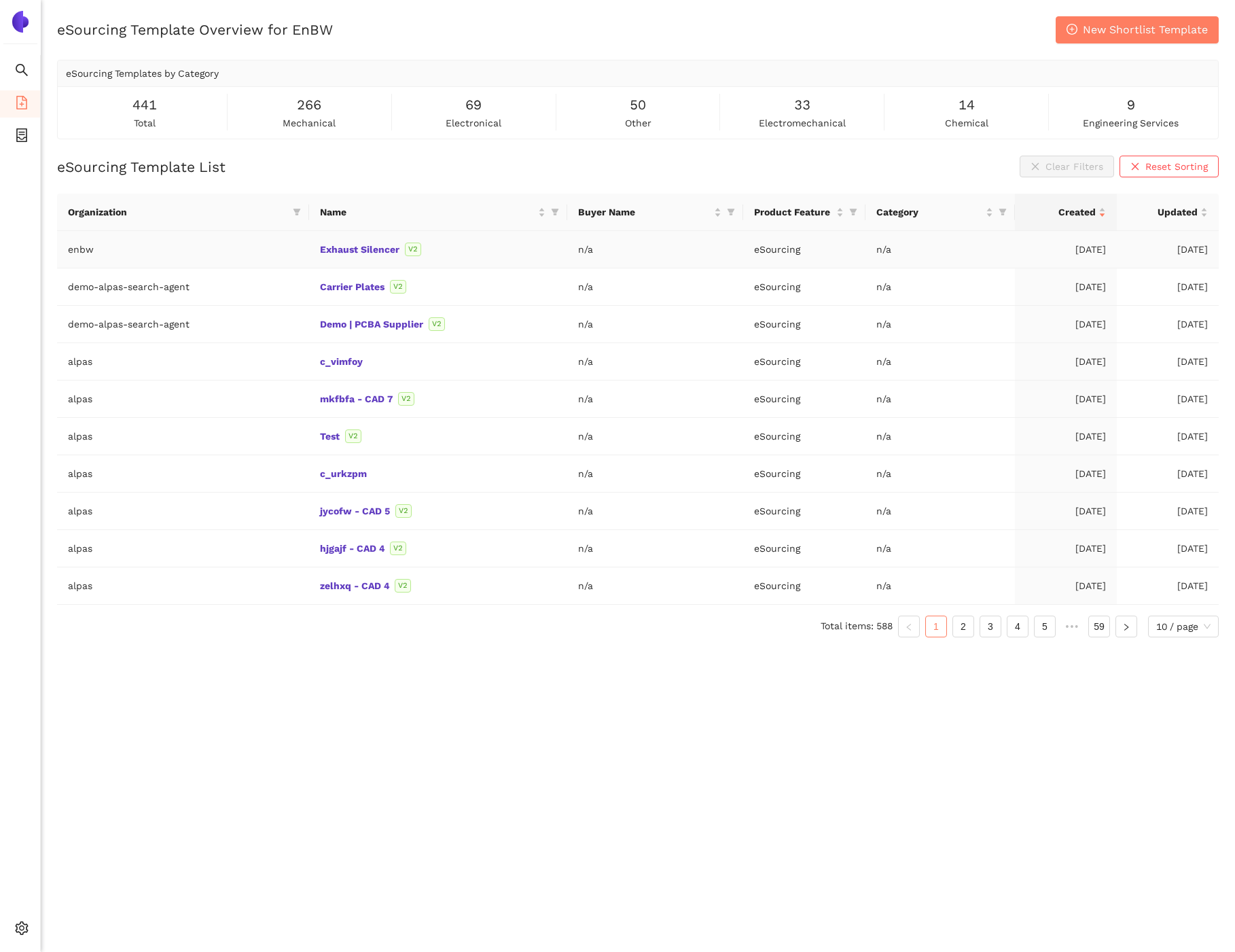
click at [90, 249] on td "enbw" at bounding box center [183, 249] width 252 height 37
click at [16, 938] on span "setting" at bounding box center [21, 930] width 14 height 27
click at [91, 826] on span "Internal Area" at bounding box center [98, 830] width 60 height 11
click at [358, 255] on div "Exhaust Silencer V2" at bounding box center [438, 249] width 237 height 15
click at [0, 0] on link "Exhaust Silencer" at bounding box center [0, 0] width 0 height 0
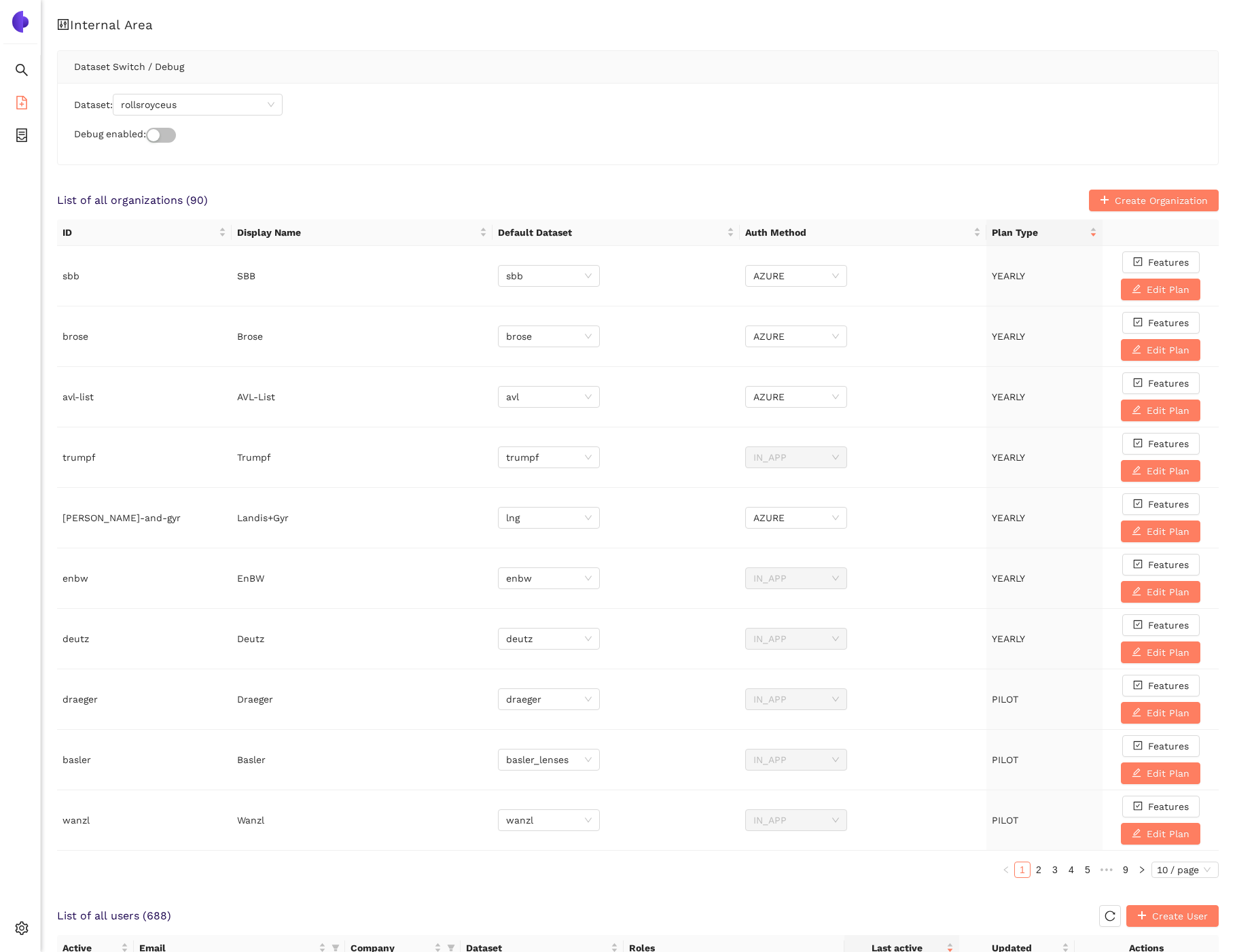
click at [12, 94] on li "eSourcing Templates" at bounding box center [20, 104] width 40 height 27
